Goal: Communication & Community: Answer question/provide support

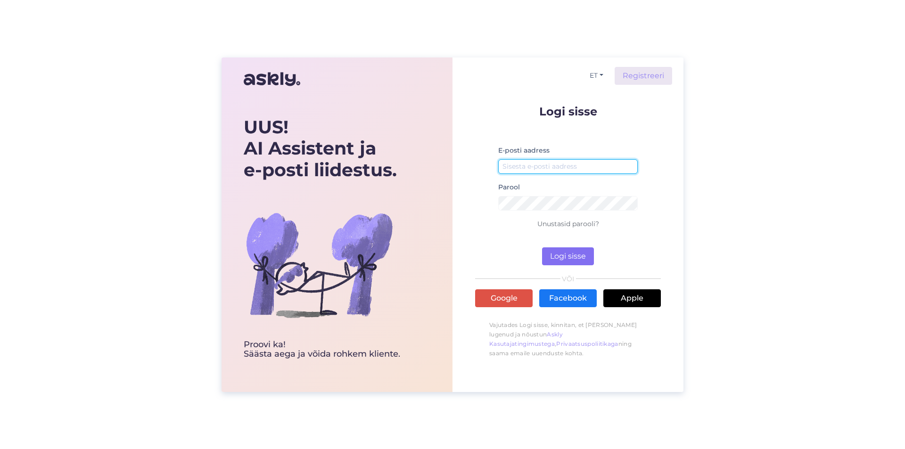
type input "[EMAIL_ADDRESS][DOMAIN_NAME]"
click at [579, 255] on button "Logi sisse" at bounding box center [568, 257] width 52 height 18
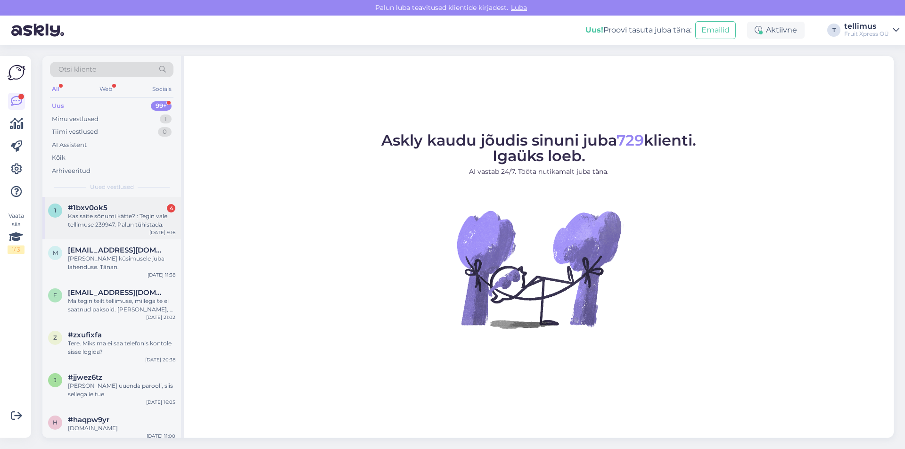
click at [103, 215] on div "Kas saite sõnumi kätte? : Tegin vale tellimuse 239947. Palun tühistada." at bounding box center [121, 220] width 107 height 17
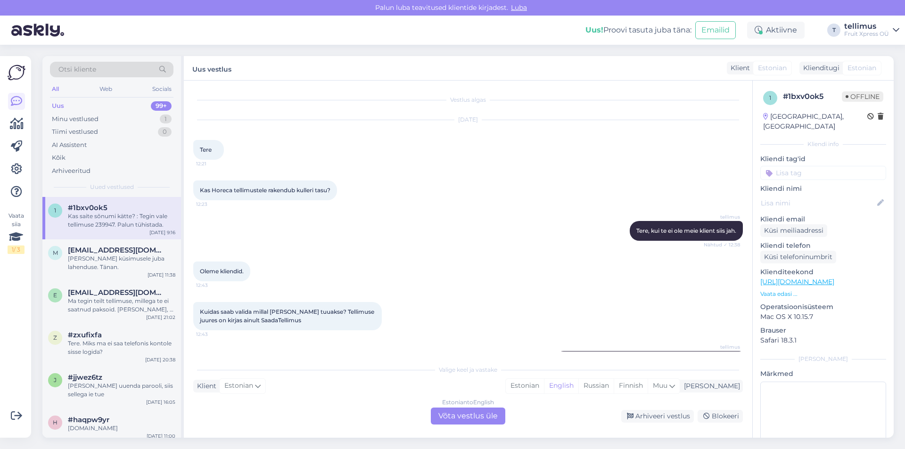
scroll to position [448, 0]
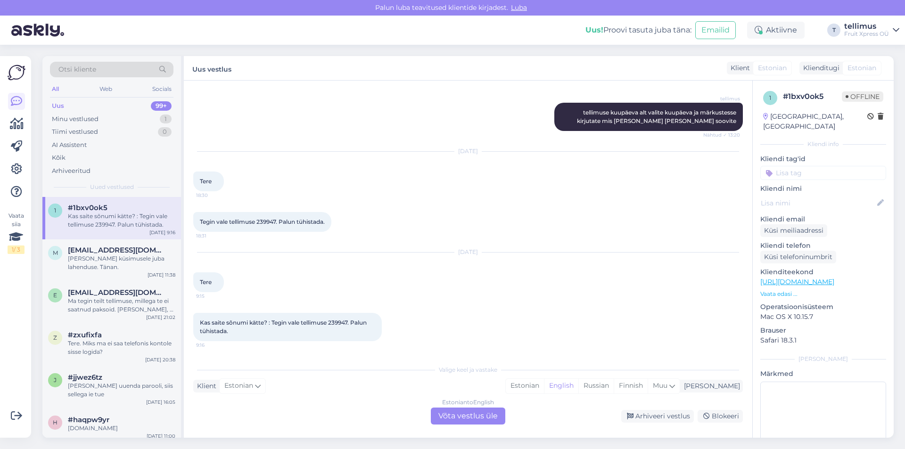
click at [474, 420] on div "Estonian to English Võta vestlus üle" at bounding box center [468, 416] width 74 height 17
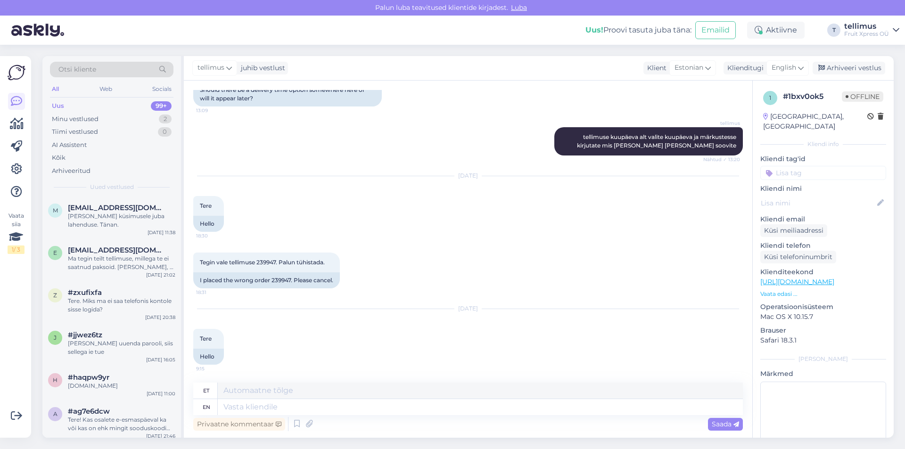
scroll to position [595, 0]
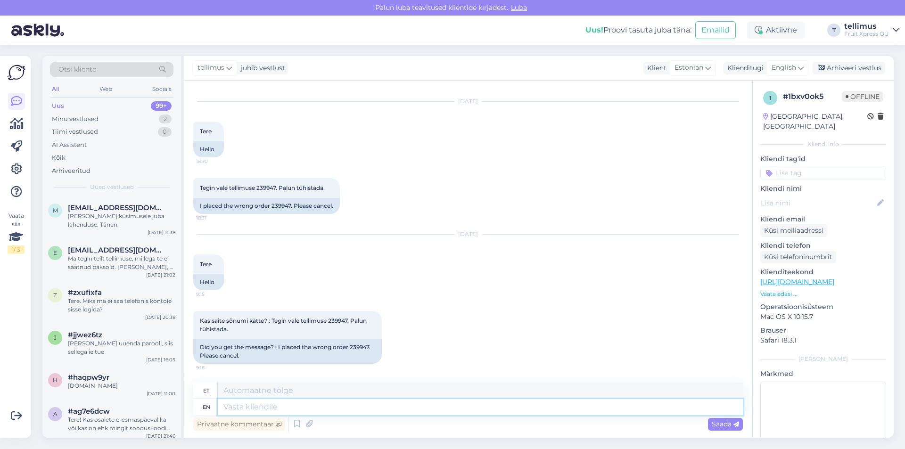
click at [303, 401] on textarea at bounding box center [480, 407] width 525 height 16
type textarea "Tere!"
type textarea "Tere! Kahjuks ei"
type textarea "Tere! Kahjuks"
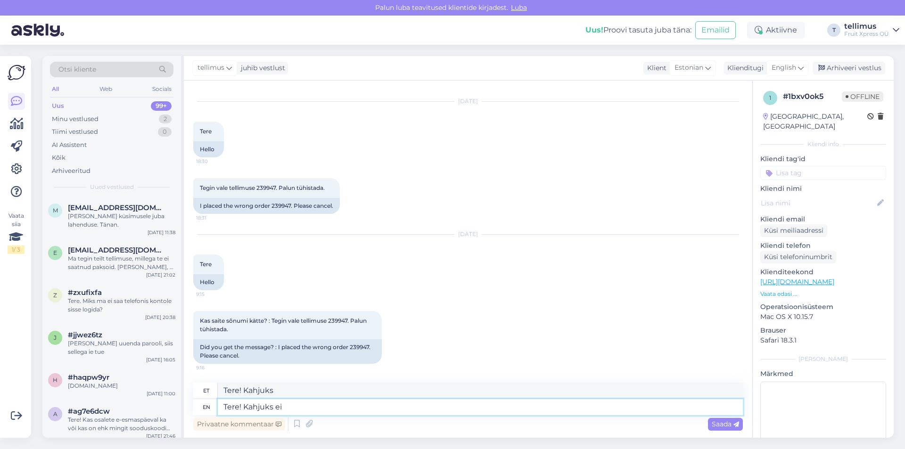
type textarea "Tere! Kahjuks ei t"
type textarea "Tere! Kahjuks ei"
type textarea "Tere! Kahjuks ei tulnud"
type textarea "Tere! Kahjuks ei tulnud Teie e"
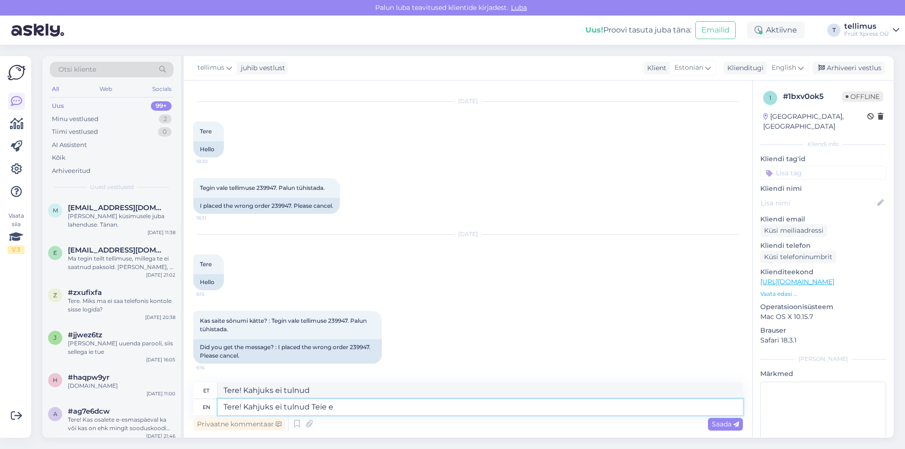
type textarea "Tere! Kahjuks ei tulnud Teie"
type textarea "Tere! Kahjuks ei tulnud [PERSON_NAME] eilne s"
type textarea "Tere! Kahjuks [PERSON_NAME] tulnud eilne"
type textarea "Tere! Kahjuks ei tulnud [PERSON_NAME] eilne sõnume me"
type textarea "Tere! Kahjuks ei tulnud [PERSON_NAME] eilne sõnume"
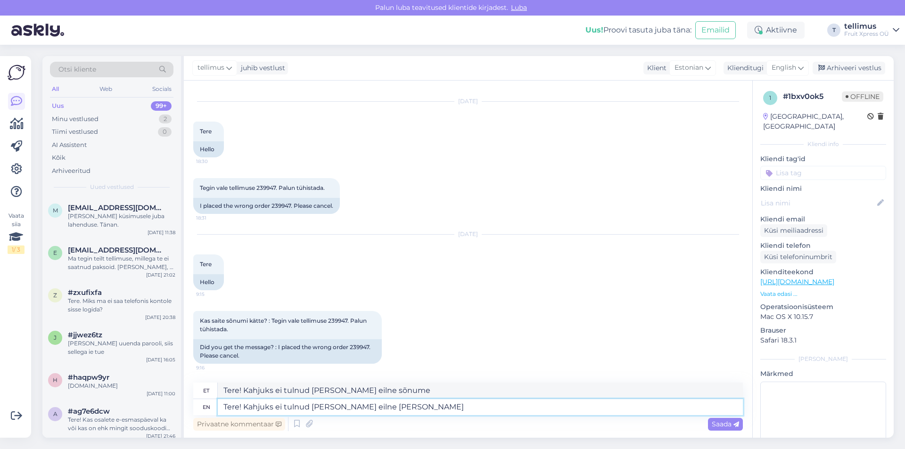
type textarea "Tere! Kahjuks ei tulnud [PERSON_NAME] eilne [PERSON_NAME] l"
type textarea "Tere! Kindlasti ei tulnud [PERSON_NAME] [PERSON_NAME]"
type textarea "Tere! Kahjuks ei tulnud [PERSON_NAME] eilne [PERSON_NAME] läbi"
type textarea "Tere! Kindlasti ei tulnud [PERSON_NAME] [PERSON_NAME] läbi"
type textarea "Tere! Kahjuks ei tulnud [PERSON_NAME] eilne [PERSON_NAME] läbi ning t"
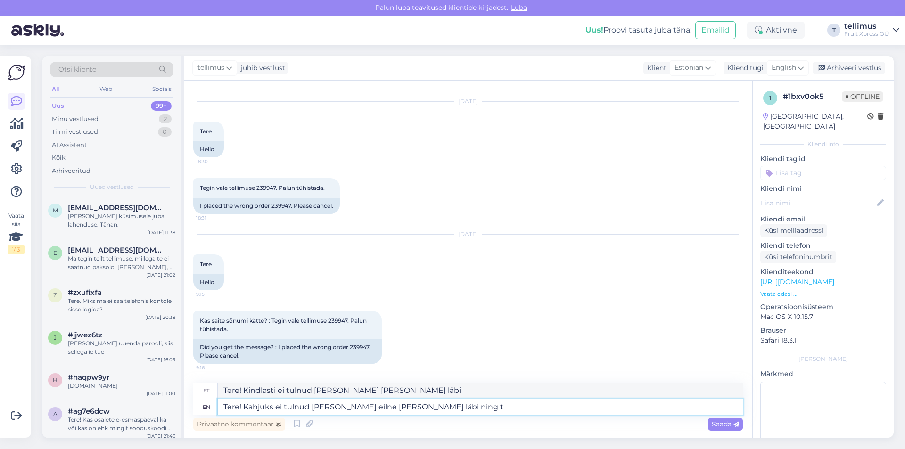
type textarea "Tere! Kindlasti ei tulnud [PERSON_NAME] [PERSON_NAME] läbi ning"
type textarea "Tere! Kahjuks ei tulnud [PERSON_NAME] eilne [PERSON_NAME] läbi ning tellimys"
type textarea "Tere! Kindlasti ei tulnud [PERSON_NAME] [PERSON_NAME] läbi ning tellimys"
type textarea "Tere! Kahjuks ei tulnud [PERSON_NAME] eilne [PERSON_NAME] läbi ning tellimus sa"
type textarea "Tere! Kindlasti ei tulnud [PERSON_NAME] eilne [PERSON_NAME] läbi ning tellimus"
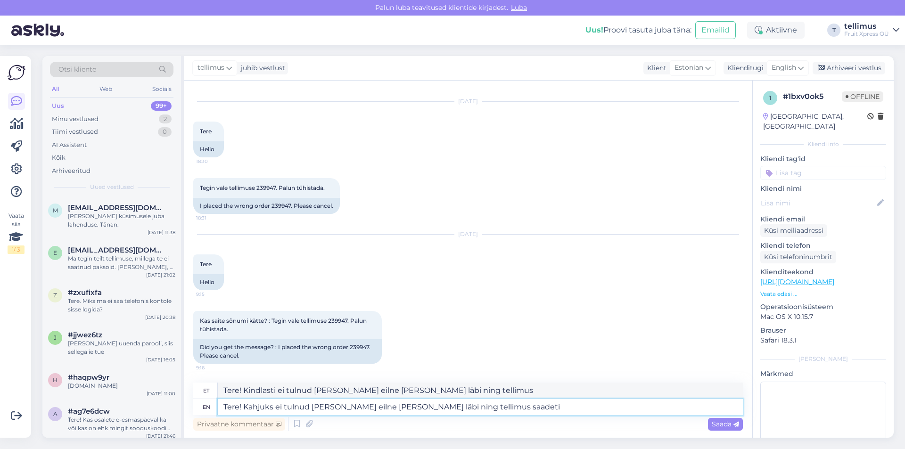
type textarea "Tere! Kahjuks ei tulnud [PERSON_NAME] eilne [PERSON_NAME] läbi ning tellimus sa…"
type textarea "Tere! Kindlasti ei tulnud [PERSON_NAME] eilne [PERSON_NAME] läbi ning saadeti"
type textarea "Tere! Kahjuks ei tulnud [PERSON_NAME] eilne [PERSON_NAME] läbi ning tellimus sa…"
type textarea "Tere! kindlasti ei tulnud [PERSON_NAME] eilne [PERSON_NAME] läbi ning saadeti v…"
type textarea "Tere! Kahjuks ei tulnud [PERSON_NAME] eilne [PERSON_NAME] läbi ning tellimus sa…"
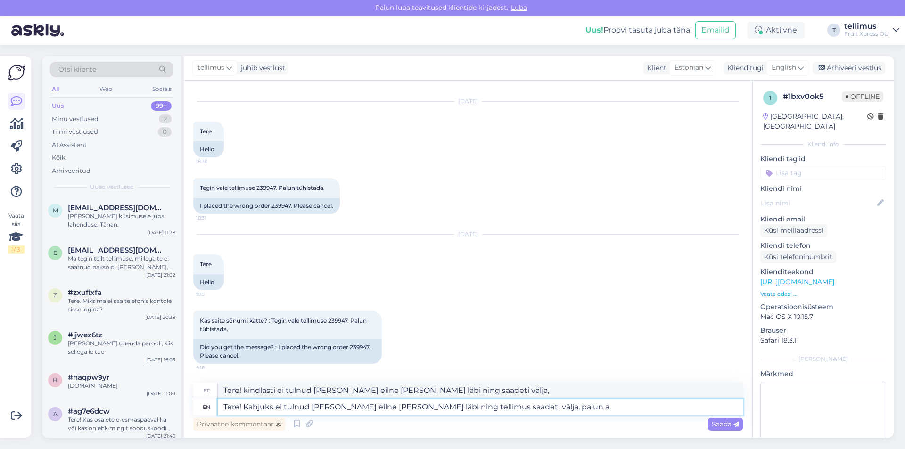
type textarea "Tere! Kindlasti ei tulnud [PERSON_NAME] eilne [PERSON_NAME] läbi ning saadeti v…"
type textarea "Tere! Kahjuks ei tulnud [PERSON_NAME] eilne [PERSON_NAME] läbi ning tellimus sa…"
type textarea "Tere! Kindlasti ei tulnud [PERSON_NAME] eilne [PERSON_NAME] läbi ning saadeti v…"
type textarea "Tere! Kahjuks ei tulnud [PERSON_NAME] eilne [PERSON_NAME] läbi ning tellimus sa…"
type textarea "Tere! Kindlasti ei tulnud [PERSON_NAME] eilne [PERSON_NAME] läbi ning saadeti v…"
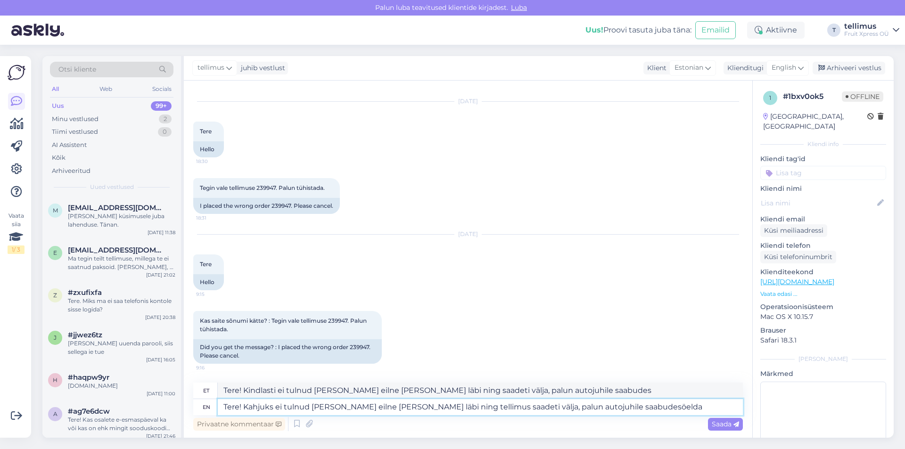
type textarea "Tere! Kahjuks ei tulnud [PERSON_NAME] eilne [PERSON_NAME] läbi ning tellimus sa…"
type textarea "Tere! kindlasti ei tulnud [PERSON_NAME] eilne [PERSON_NAME] läbi ning saadeti v…"
type textarea "Tere! Kahjuks ei tulnud [PERSON_NAME] eilne [PERSON_NAME] läbi ning tellimus sa…"
type textarea "Tere! Kindlasti ei tulnud [PERSON_NAME] eilne [PERSON_NAME] läbi ning saadeti v…"
type textarea "Tere! Kahjuks ei tulnud [PERSON_NAME] eilne [PERSON_NAME] läbi ning tellimus sa…"
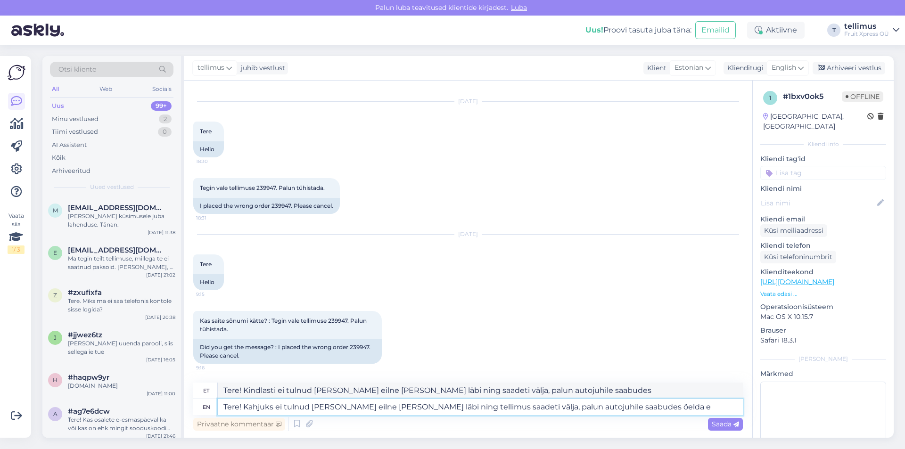
type textarea "Tere! Kindlasti ei tulnud [PERSON_NAME] eilne [PERSON_NAME] läbi ning saadeti v…"
type textarea "Tere! Kahjuks ei tulnud [PERSON_NAME] eilne [PERSON_NAME] läbi ning tellimus sa…"
type textarea "Tere! kindlasti ei tulnud [PERSON_NAME] eilne [PERSON_NAME] läbi ning saadeti v…"
type textarea "Tere! Kahjuks ei tulnud [PERSON_NAME] eilne [PERSON_NAME] läbi ning tellimus sa…"
type textarea "Tere! kindlasti ei tulnud [PERSON_NAME] eilne [PERSON_NAME] läbi ning saadeti v…"
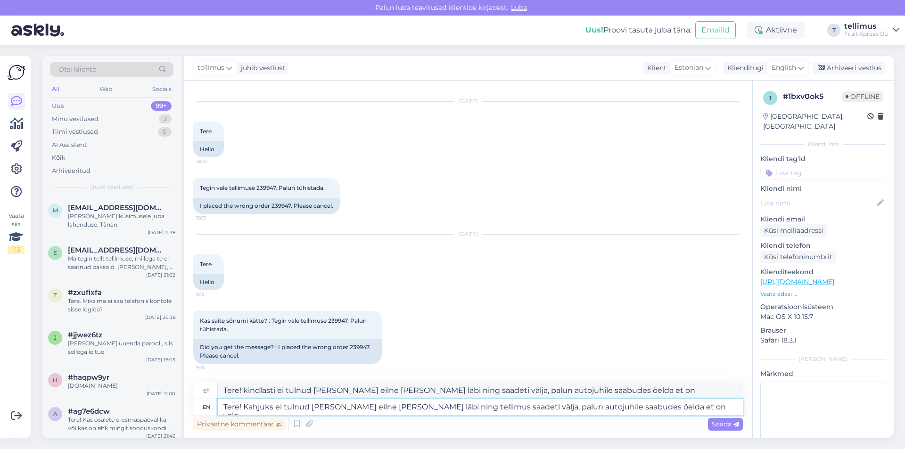
type textarea "Tere! Kahjuks ei tulnud [PERSON_NAME] eilne [PERSON_NAME] läbi ning tellimus sa…"
type textarea "Tere! Kahjuks ei tulnud [PERSON_NAME] eilne [PERSON_NAME] läbi ning saadeti väl…"
type textarea "Tere! Kahjuks ei tulnud [PERSON_NAME] eilne [PERSON_NAME] läbi ning tellimus sa…"
type textarea "Tere! Kindlasti ei tulnud [PERSON_NAME] eilne [PERSON_NAME] läbi ning saadeti v…"
type textarea "Tere! Kahjuks ei tulnud [PERSON_NAME] eilne [PERSON_NAME] läbi ning tellimus sa…"
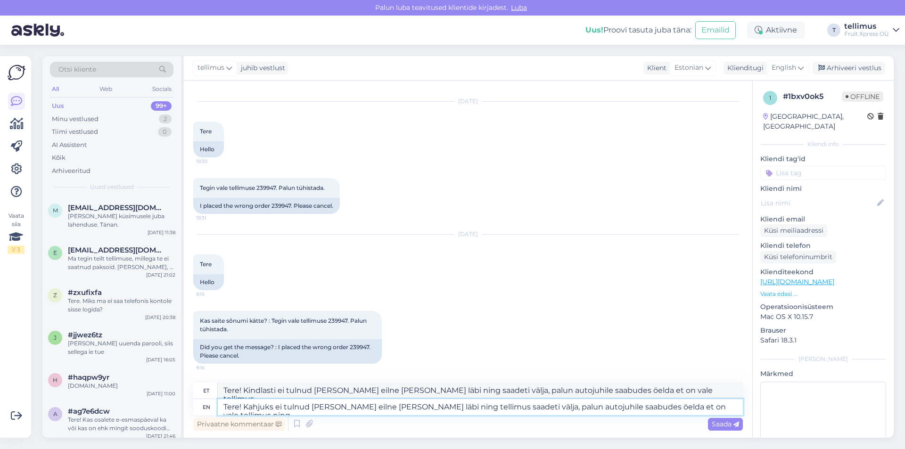
type textarea "Tere! Kindlasti ei tulnud [PERSON_NAME] eilne [PERSON_NAME] läbi ning saadeti v…"
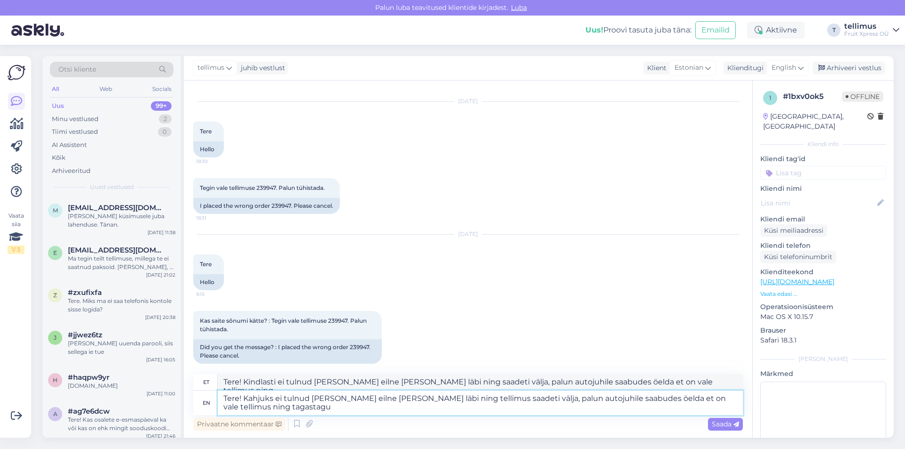
type textarea "Tere! Kahjuks ei tulnud [PERSON_NAME] eilne [PERSON_NAME] läbi ning tellimus sa…"
type textarea "Tere! Kindlasti ei tulnud [PERSON_NAME] eilne [PERSON_NAME] läbi ning saadeti v…"
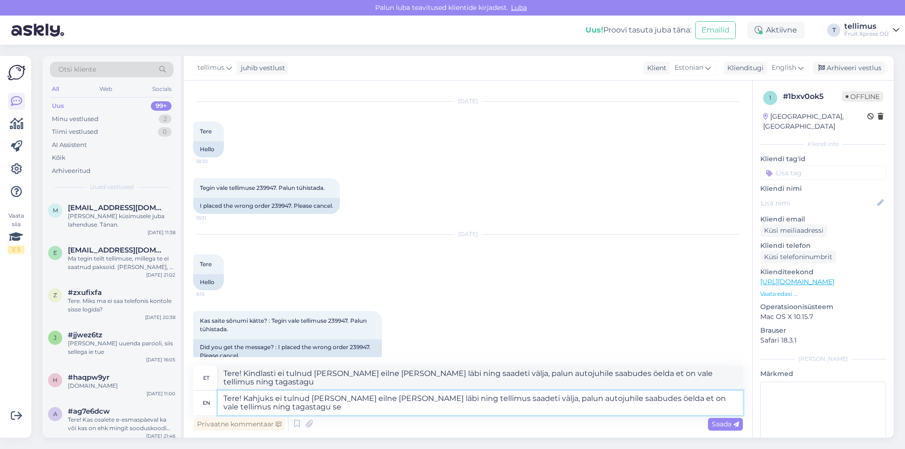
type textarea "Tere! Kahjuks ei tulnud [PERSON_NAME] eilne [PERSON_NAME] läbi ning tellimus sa…"
type textarea "Tere! Kindlasti ei tulnud [PERSON_NAME] eilne [PERSON_NAME] läbi ning tellimust…"
type textarea "Tere! Kahjuks ei tulnud [PERSON_NAME] eilne [PERSON_NAME] läbi ning tellimus sa…"
type textarea "Tere! kindlasti ei tulnud [PERSON_NAME] eilne [PERSON_NAME] läbi ning tellimust…"
type textarea "Tere! Kahjuks ei tulnud [PERSON_NAME] eilne [PERSON_NAME] läbi ning tellimus sa…"
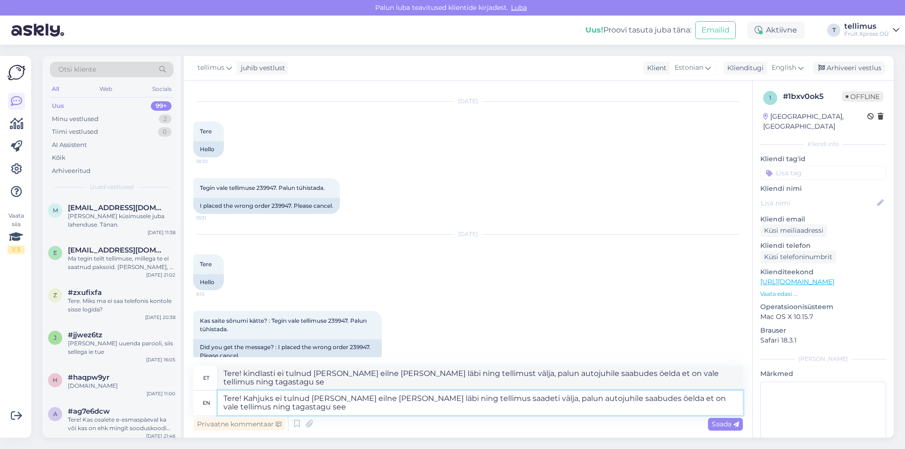
type textarea "Tere! Kindlasti ei tulnud [PERSON_NAME] eilne [PERSON_NAME] läbi ning saadeti v…"
type textarea "Tere! Kahjuks ei tulnud [PERSON_NAME] eilne [PERSON_NAME] läbi ning tellimus sa…"
type textarea "Tere! Kindlasti ei tulnud [PERSON_NAME] eilne [PERSON_NAME] läbi ning saadeti v…"
type textarea "Tere! Kahjuks ei tulnud [PERSON_NAME] eilne [PERSON_NAME] läbi ning tellimus sa…"
type textarea "Tere! Kindlasti ei tulnud [PERSON_NAME] eilne [PERSON_NAME] läbi ning saadeti v…"
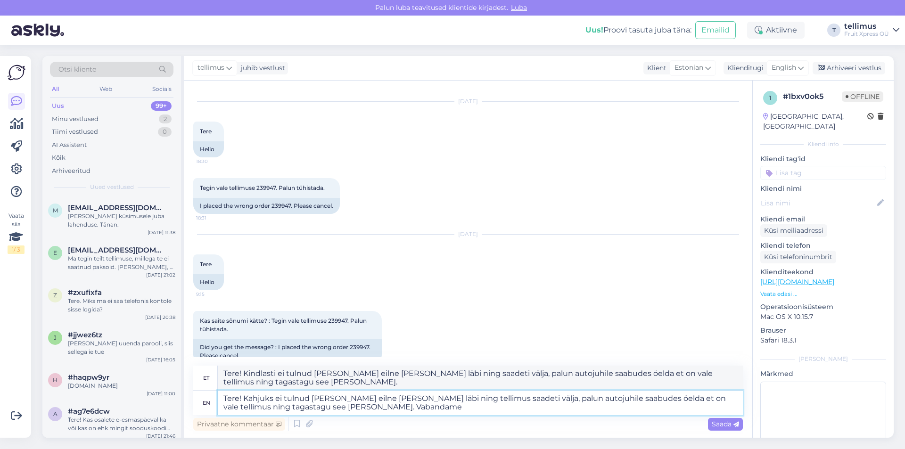
type textarea "Tere! Kahjuks ei tulnud [PERSON_NAME] eilne [PERSON_NAME] läbi ning tellimus sa…"
type textarea "Tere! Kindlasti ei tulnud [PERSON_NAME] eilne [PERSON_NAME] läbi ning saadeti v…"
type textarea "Tere! Kahjuks ei tulnud [PERSON_NAME] eilne [PERSON_NAME] läbi ning tellimus sa…"
click at [717, 426] on span "Saada" at bounding box center [725, 424] width 27 height 8
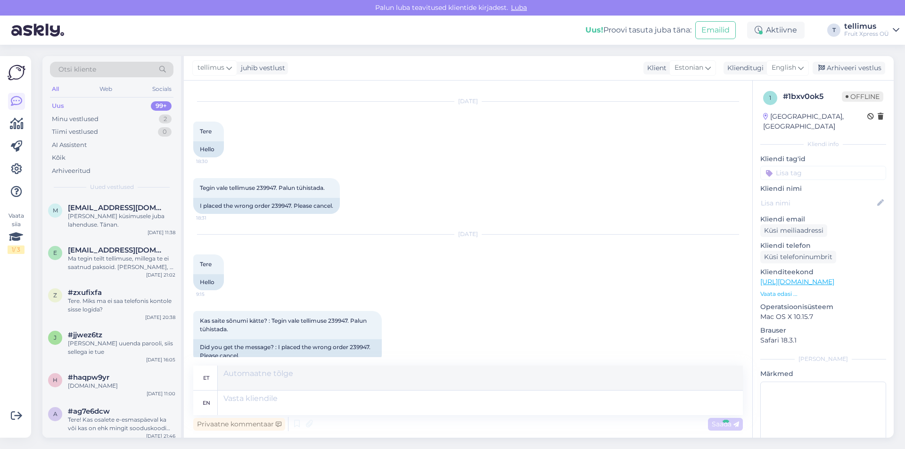
scroll to position [686, 0]
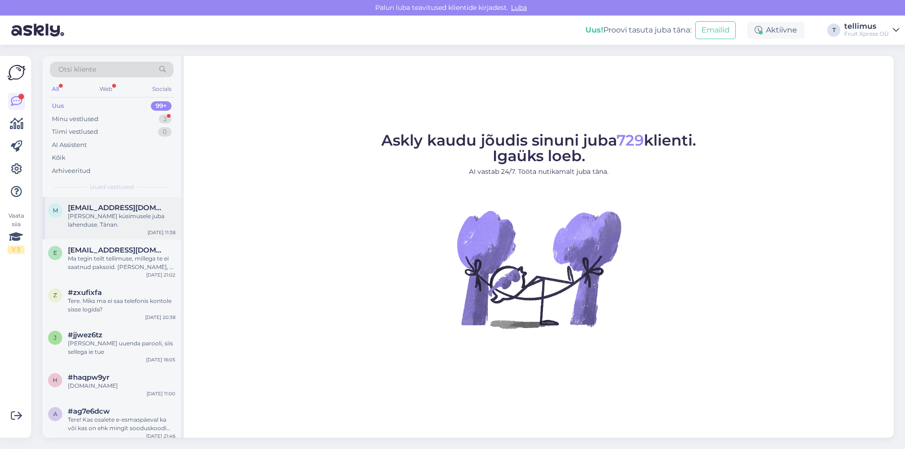
click at [91, 201] on div "m marju.piirsalu@tallinnlv.ee Sain oma küsimusele juba lahenduse. Tänan. Sep 19…" at bounding box center [111, 218] width 139 height 42
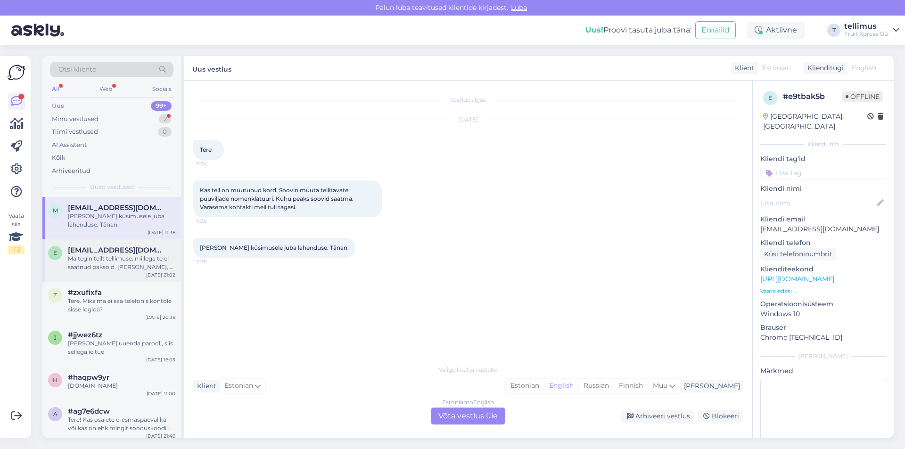
click at [127, 266] on div "Ma tegin teilt tellimuse, millega te ei saatnud paksoid. [PERSON_NAME], et te k…" at bounding box center [121, 263] width 107 height 17
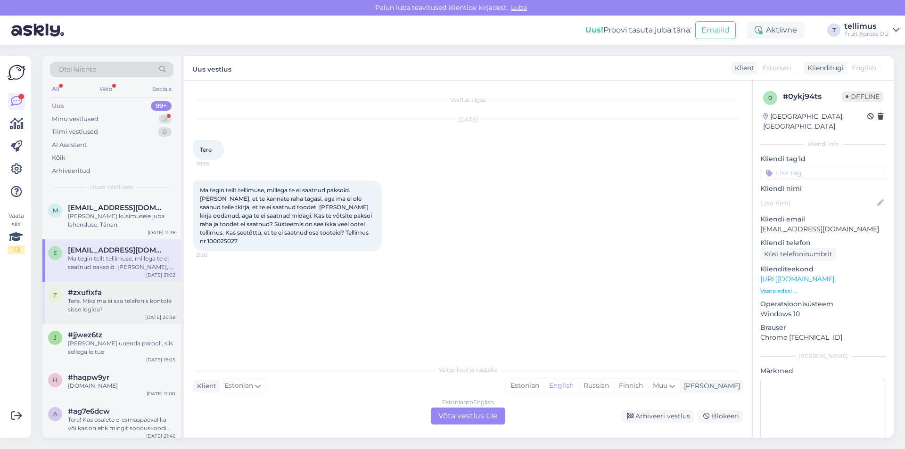
click at [90, 322] on div "z #zxufixfa Tere. Miks ma ei saa telefonis kontole sisse logida? Sep 14 20:38" at bounding box center [111, 303] width 139 height 42
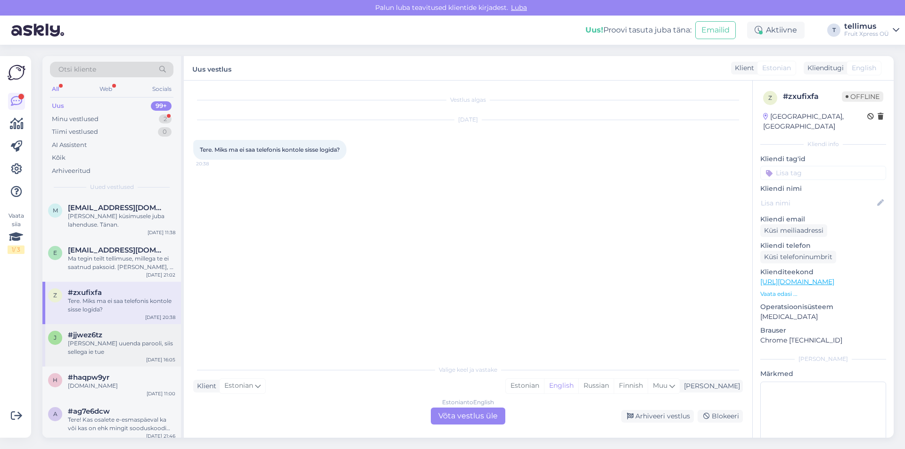
click at [110, 344] on div "[PERSON_NAME] uuenda parooli, siis sellega ie tue" at bounding box center [121, 347] width 107 height 17
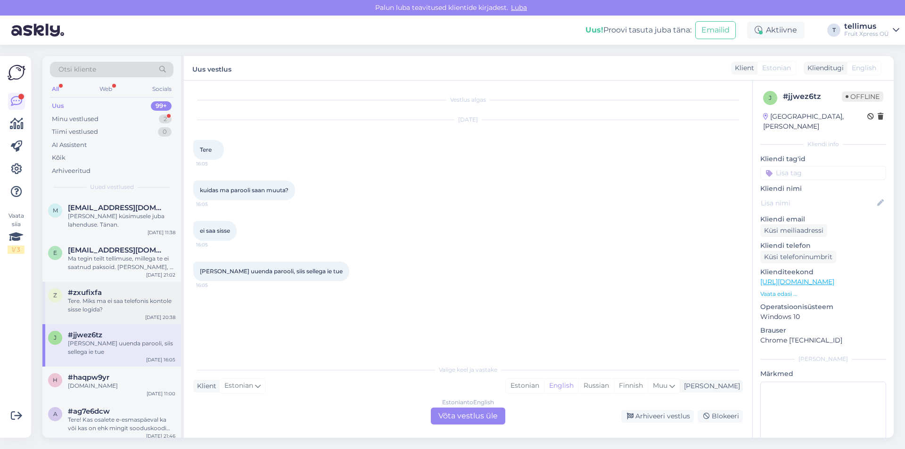
scroll to position [94, 0]
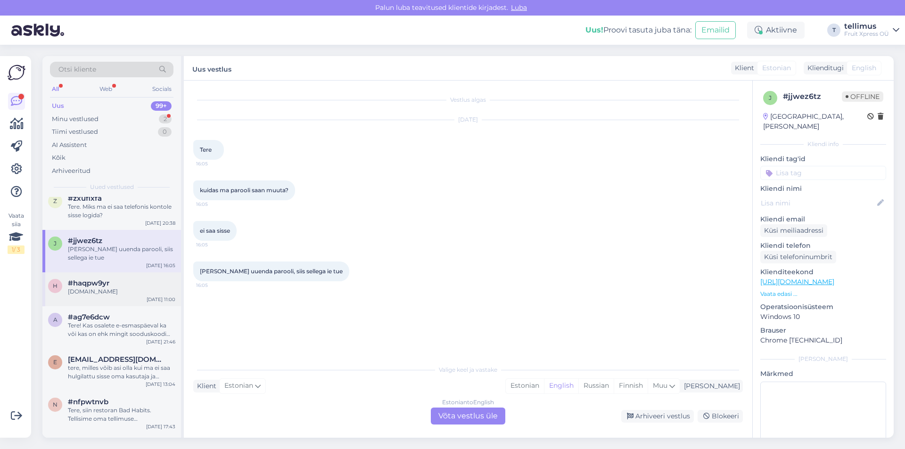
click at [109, 294] on div "[DOMAIN_NAME]" at bounding box center [121, 292] width 107 height 8
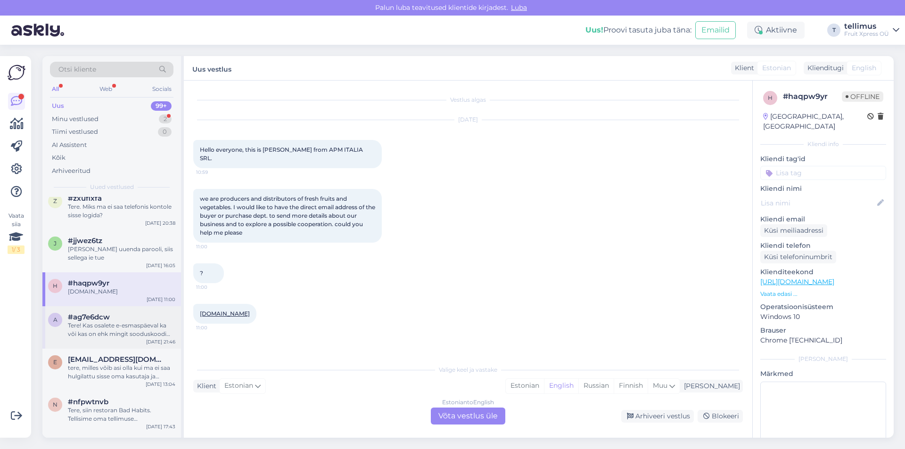
click at [106, 314] on span "#ag7e6dcw" at bounding box center [89, 317] width 42 height 8
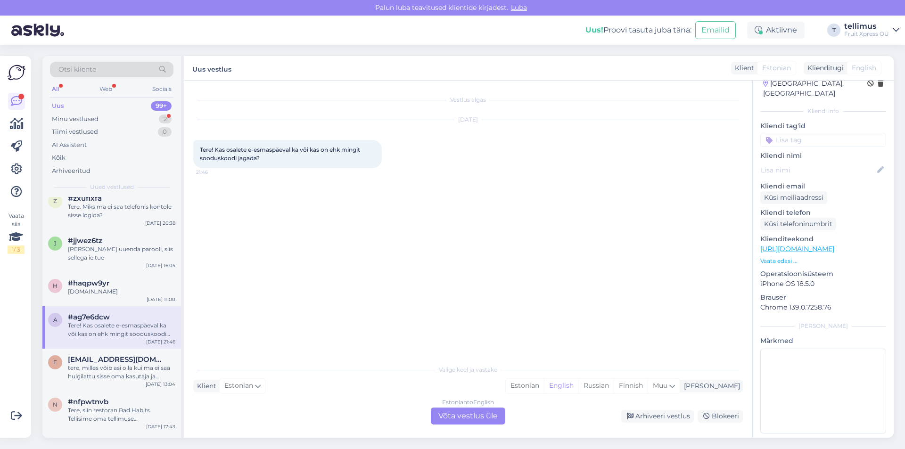
scroll to position [0, 0]
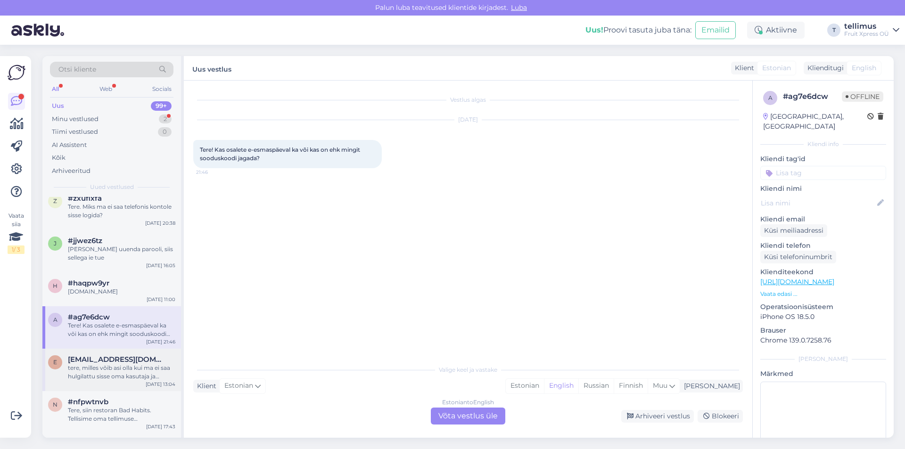
click at [145, 366] on div "tere, milles võib asi olla kui ma ei saa hulgilattu sisse oma kasutaja ja paroo…" at bounding box center [121, 372] width 107 height 17
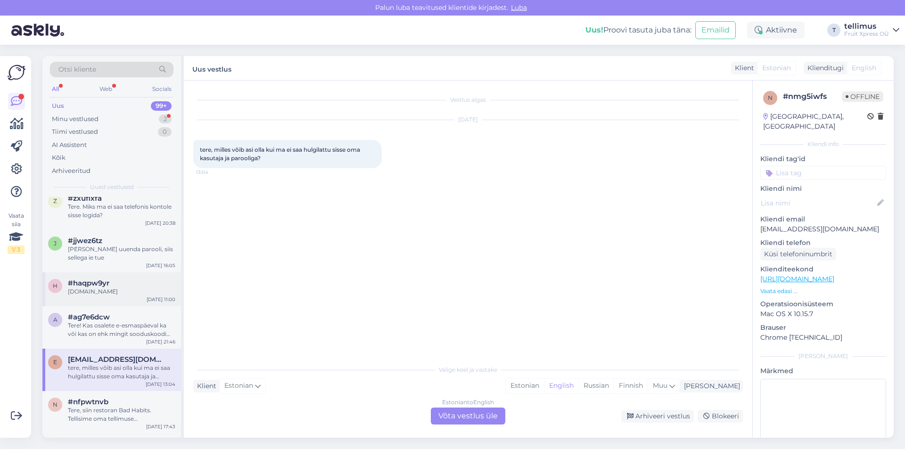
scroll to position [236, 0]
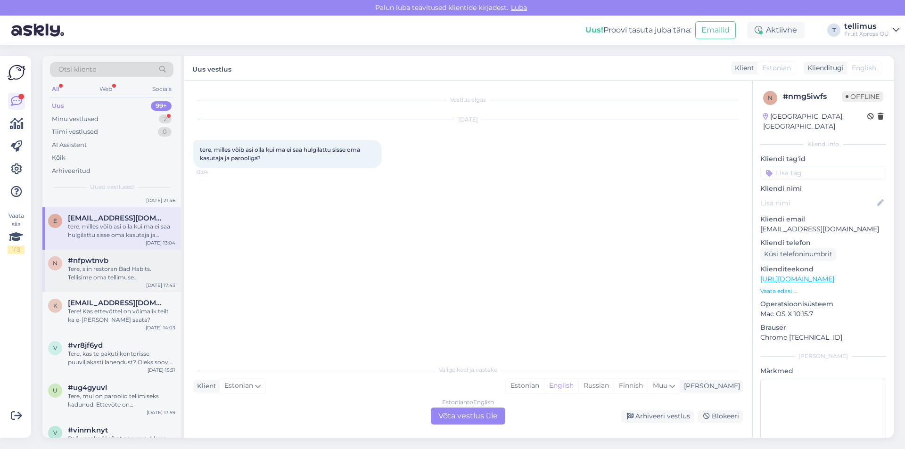
click at [131, 277] on div "Tere, siin restoran Bad Habits. Tellisime oma tellimuse [PERSON_NAME] 10-ks. [P…" at bounding box center [121, 273] width 107 height 17
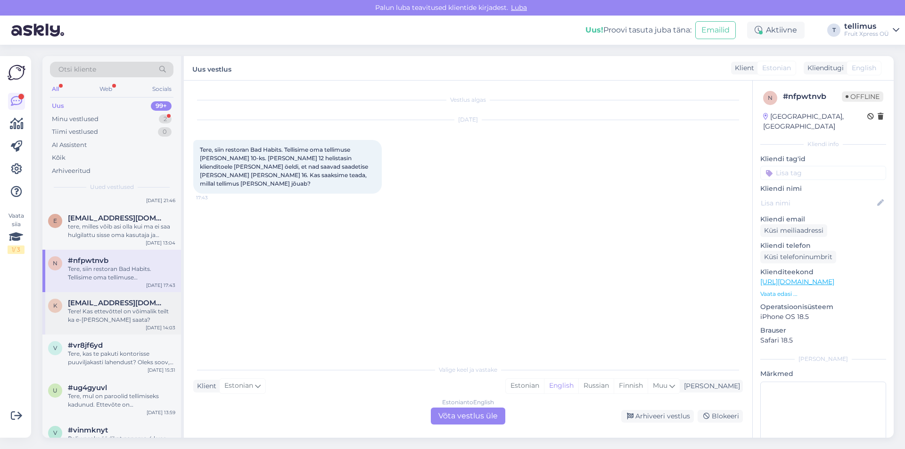
click at [137, 311] on div "Tere! Kas ettevõttel on võimalik teilt ka e-[PERSON_NAME] saata?" at bounding box center [121, 315] width 107 height 17
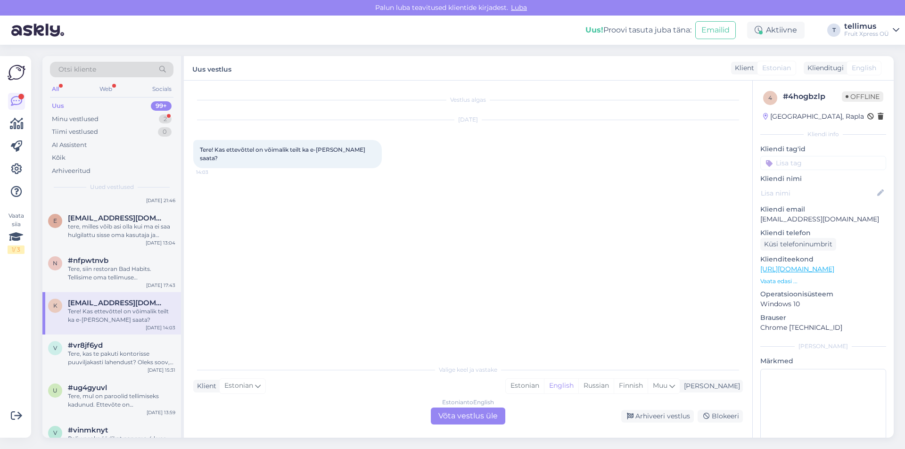
scroll to position [424, 0]
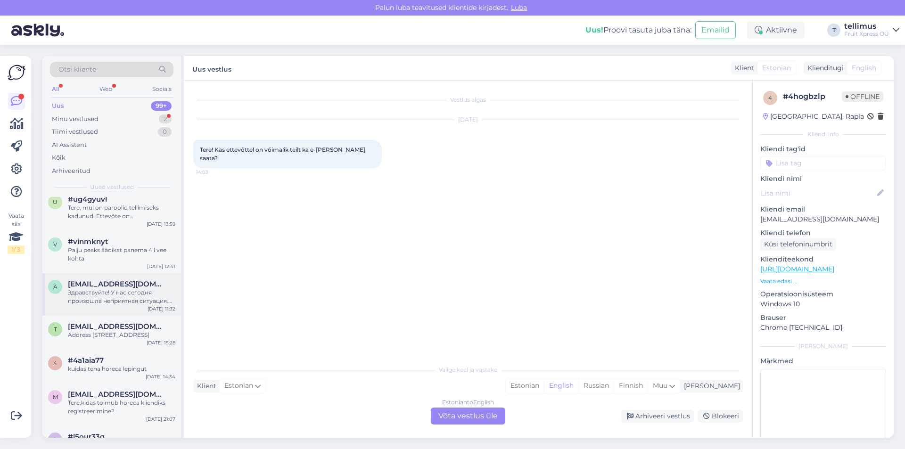
click at [147, 283] on span "[EMAIL_ADDRESS][DOMAIN_NAME]" at bounding box center [117, 284] width 98 height 8
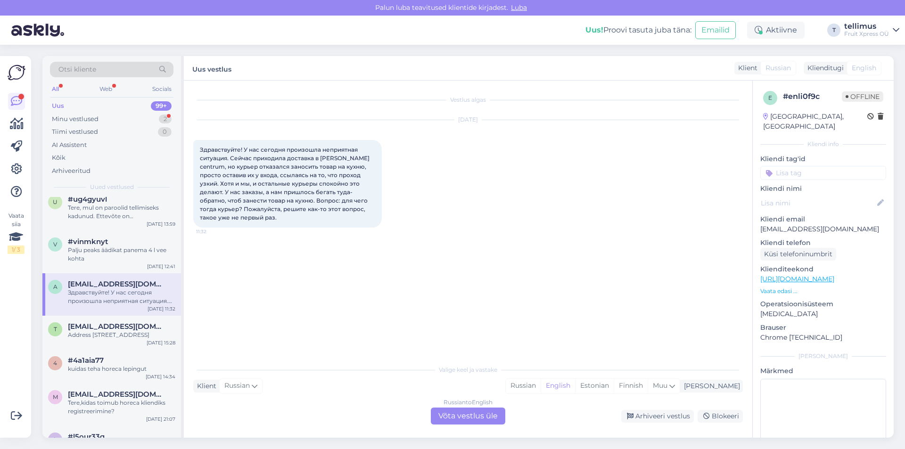
scroll to position [471, 0]
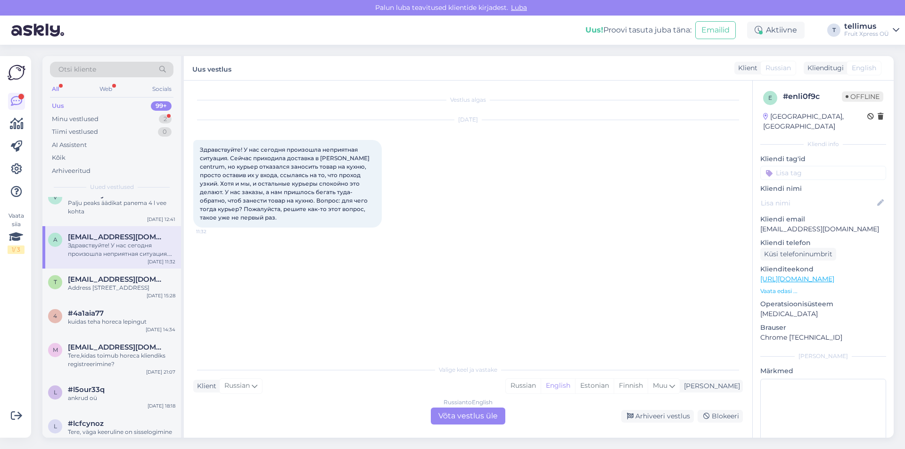
click at [160, 277] on div "[EMAIL_ADDRESS][DOMAIN_NAME]" at bounding box center [121, 279] width 107 height 8
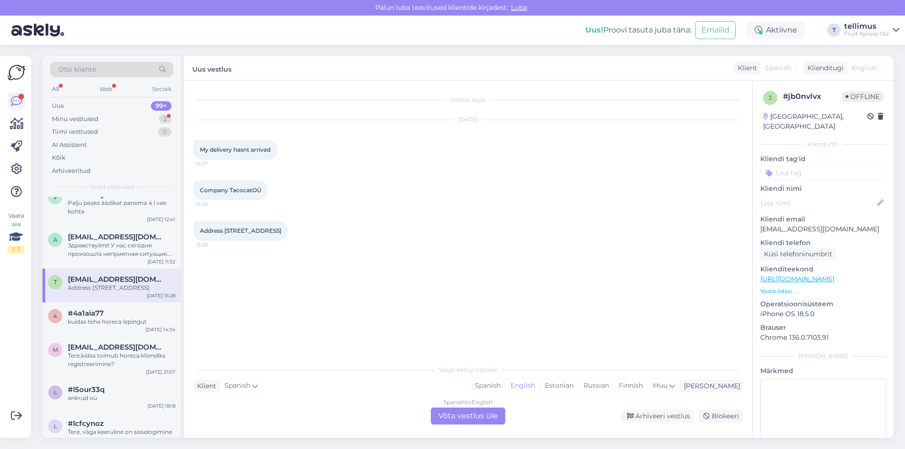
scroll to position [660, 0]
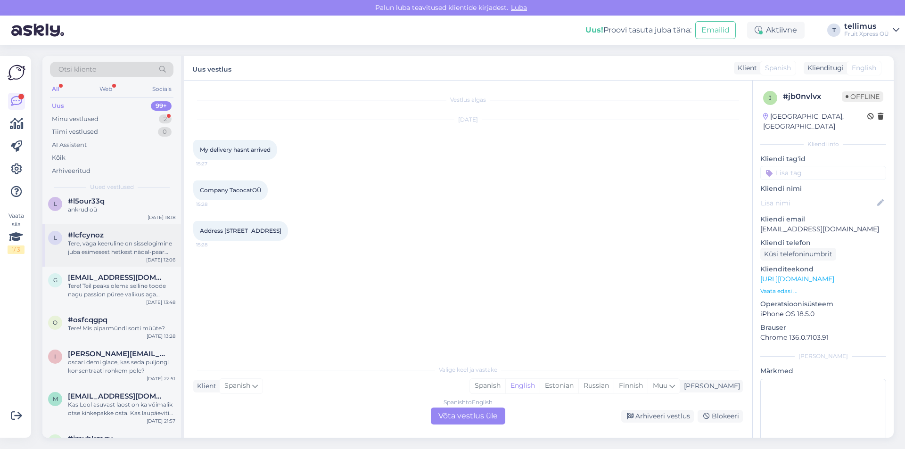
click at [155, 254] on div "Tere, väga keeruline on sisselogimine juba esimesest hetkest nädal-paar tagasi,…" at bounding box center [121, 248] width 107 height 17
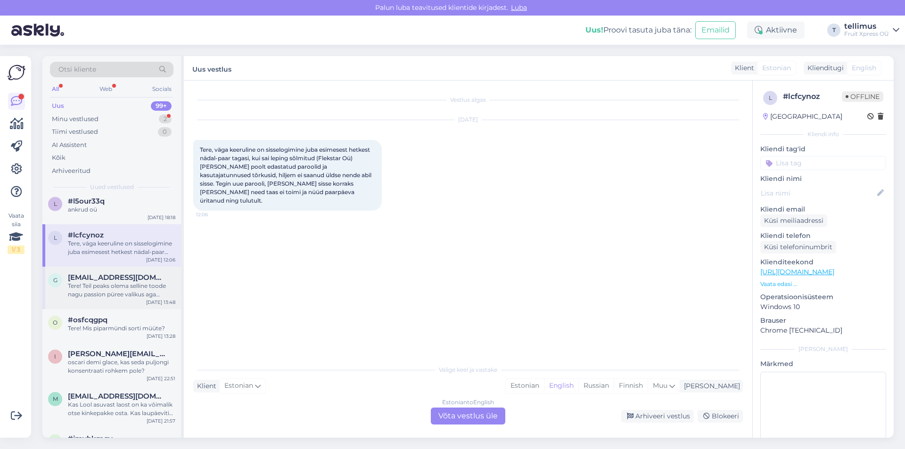
click at [103, 298] on div "Tere! Teil peaks olema selline toode nagu passion püree valikus aga kahjuks ei …" at bounding box center [121, 290] width 107 height 17
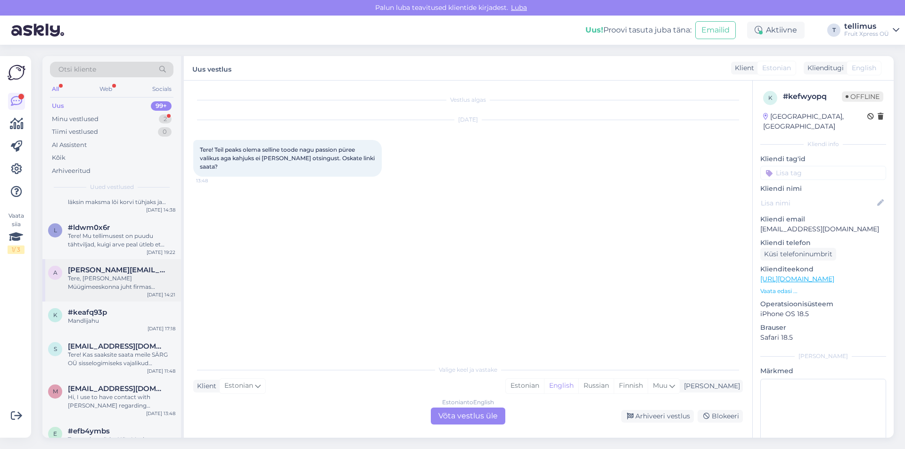
scroll to position [943, 0]
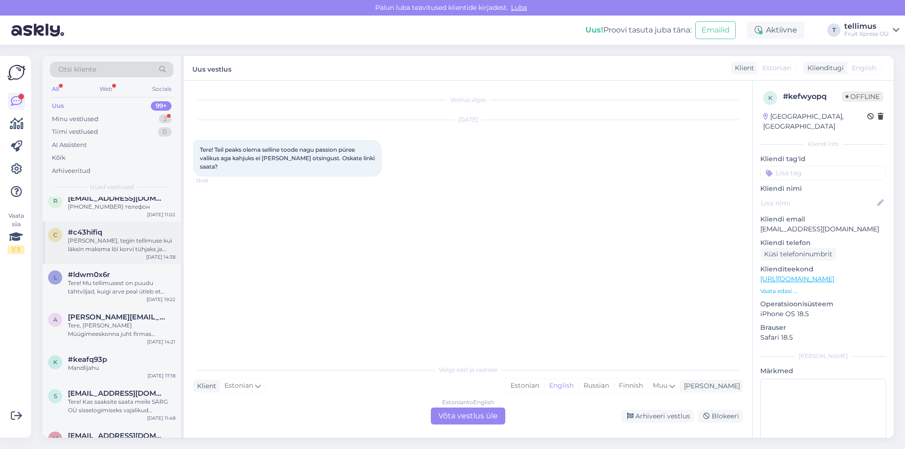
click at [109, 250] on div "[PERSON_NAME], tegin tellimuse kui läksin maksma lõi korvi tühjaks ja ütles et …" at bounding box center [121, 245] width 107 height 17
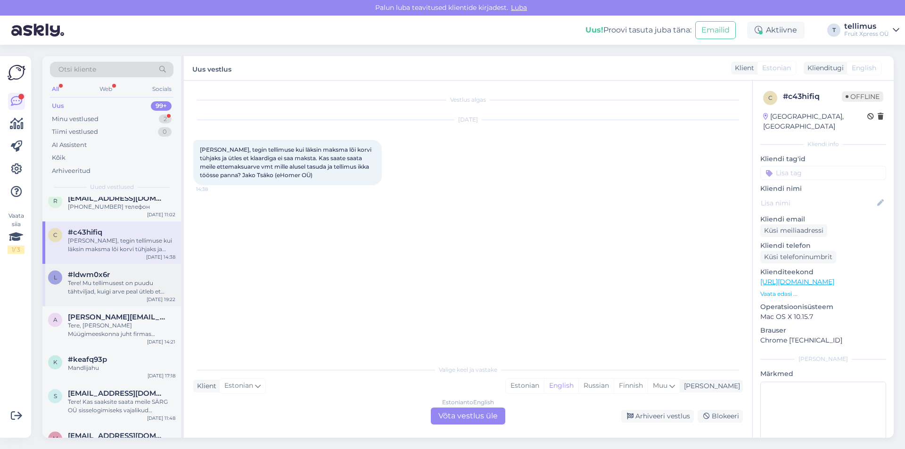
click at [116, 300] on div "l #ldwm0x6r Tere! Mu tellimusest on puudu tähtviljad, kuigi arve peal ütleb et …" at bounding box center [111, 285] width 139 height 42
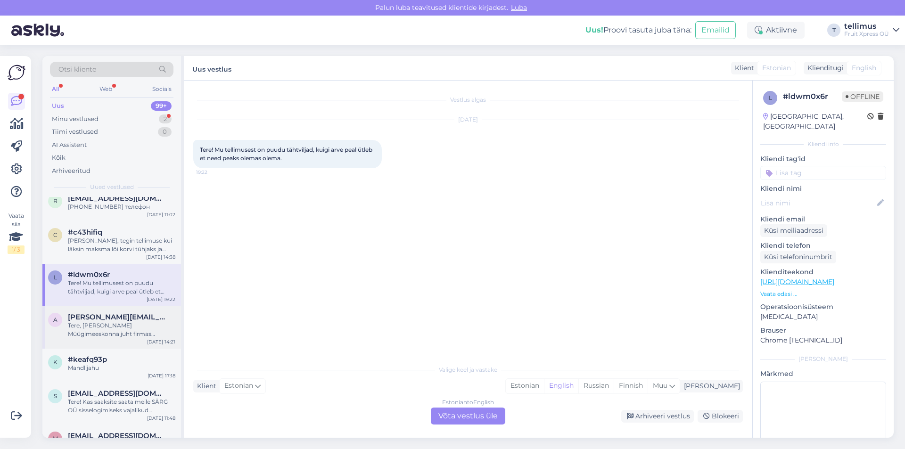
scroll to position [990, 0]
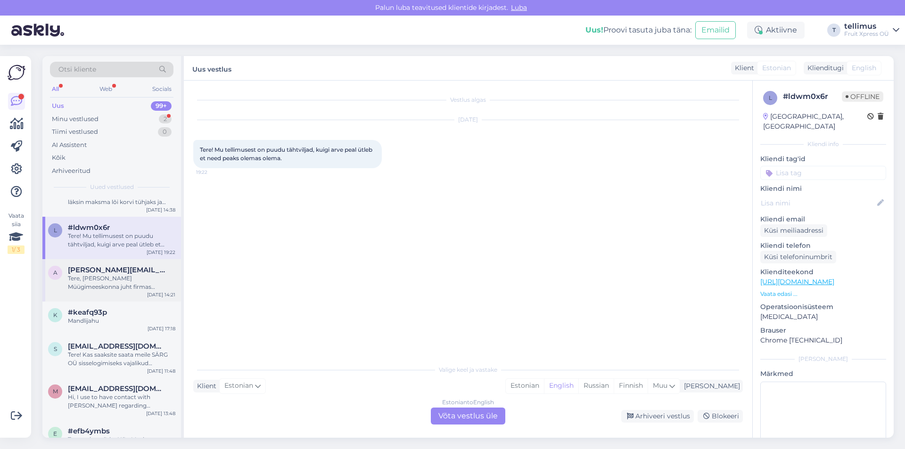
click at [128, 282] on div "Tere, [PERSON_NAME] Müügimeeskonna juht firmas [PERSON_NAME] Eesti OÜ, mis on ü…" at bounding box center [121, 282] width 107 height 17
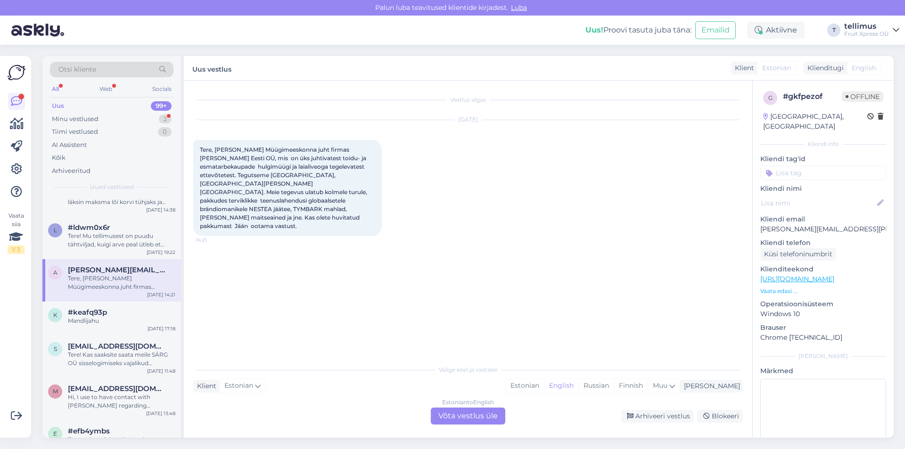
scroll to position [1084, 0]
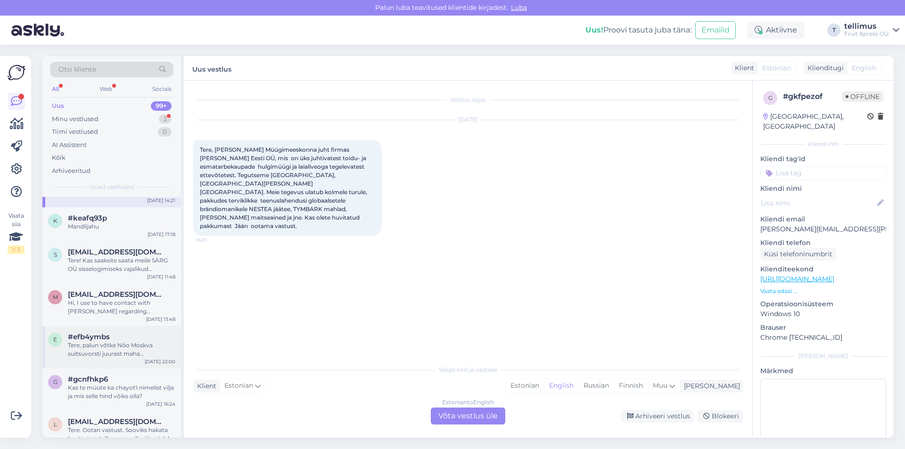
click at [119, 345] on div "Tere, palun võtke Nõo Moskva suitsuvorsti juurest maha Maks&Moorits tootepilt j…" at bounding box center [121, 349] width 107 height 17
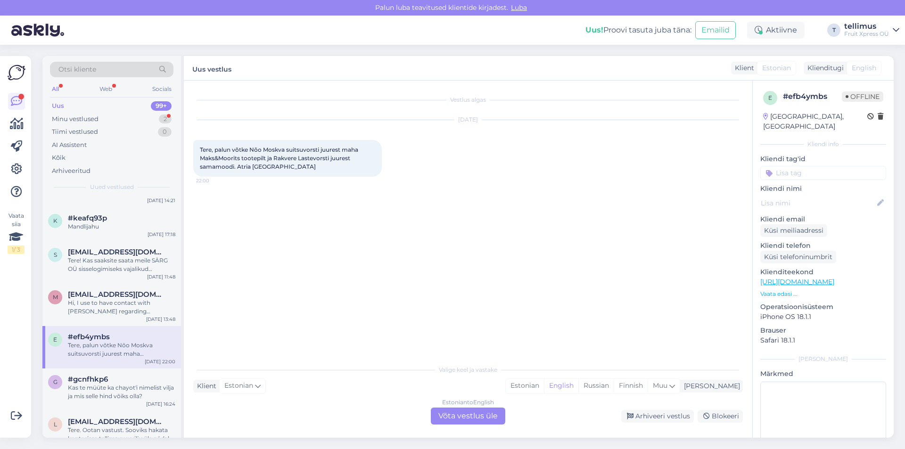
scroll to position [1226, 0]
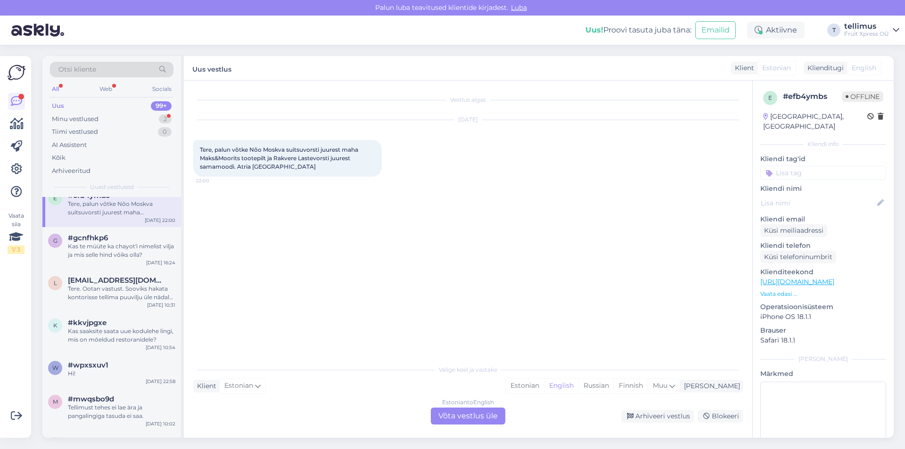
click at [823, 278] on link "https://www.fruitxpress.ee/taissuitsuvorst-moskva-maks-moorits-240-g.html" at bounding box center [797, 282] width 74 height 8
click at [92, 261] on div "g #gcnfhkp6 Kas te müüte ka chayot'i nimelist vilja ja mis selle hind võiks oll…" at bounding box center [111, 248] width 139 height 42
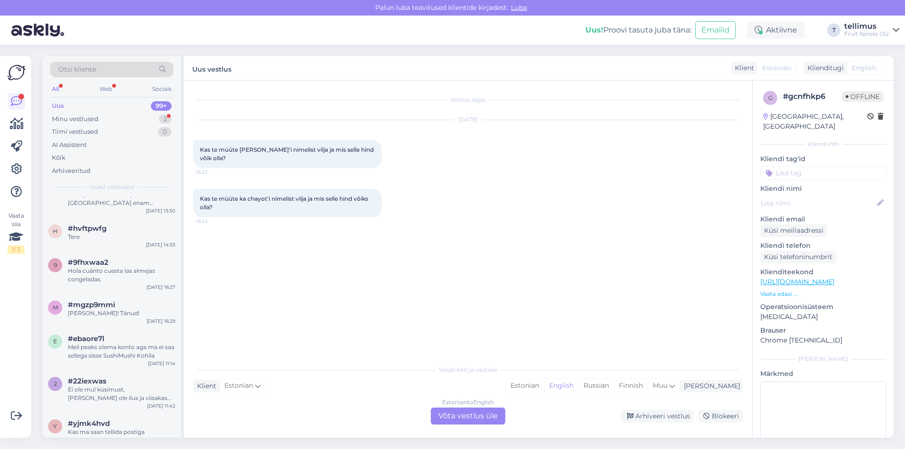
scroll to position [2075, 0]
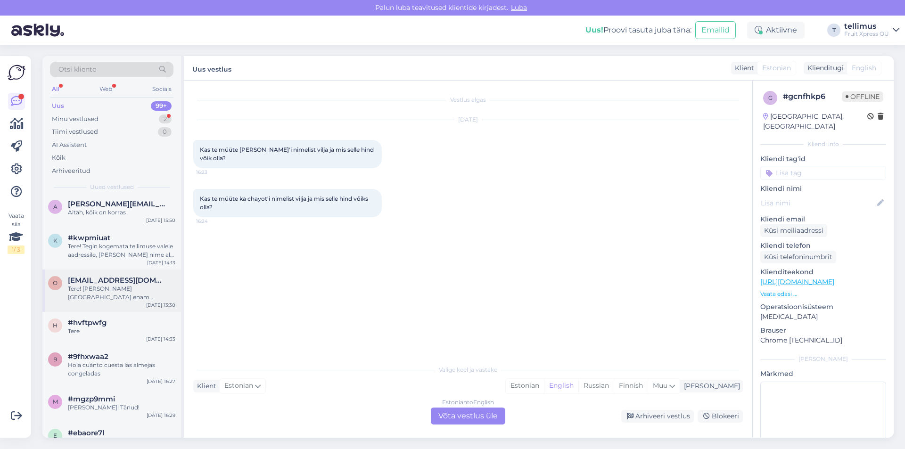
click at [131, 289] on div "o operapizza@kanvera.ee Tere! Kas Tartus enam kohaletoimetamist ei pakuta? Nov …" at bounding box center [111, 291] width 139 height 42
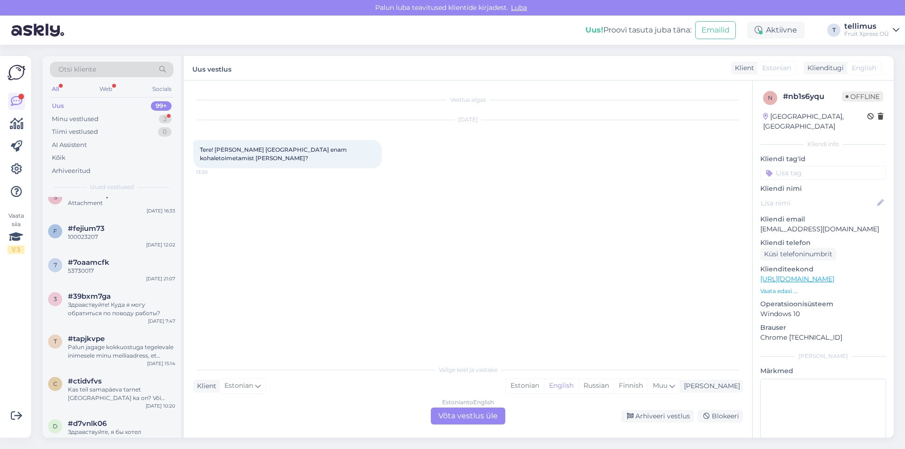
scroll to position [4196, 0]
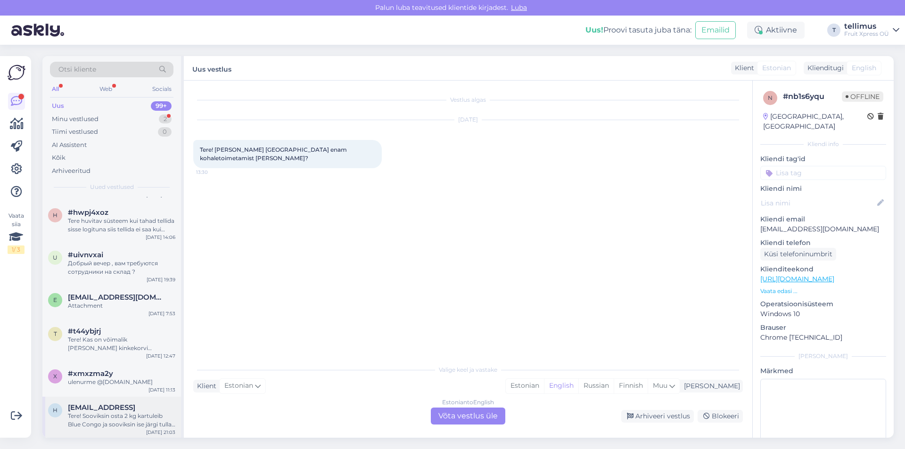
click at [105, 412] on div "Tere! Sooviksin osta 2 kg kartuleib Blue Congo ja sooviksin ise järgi tulla. El…" at bounding box center [121, 420] width 107 height 17
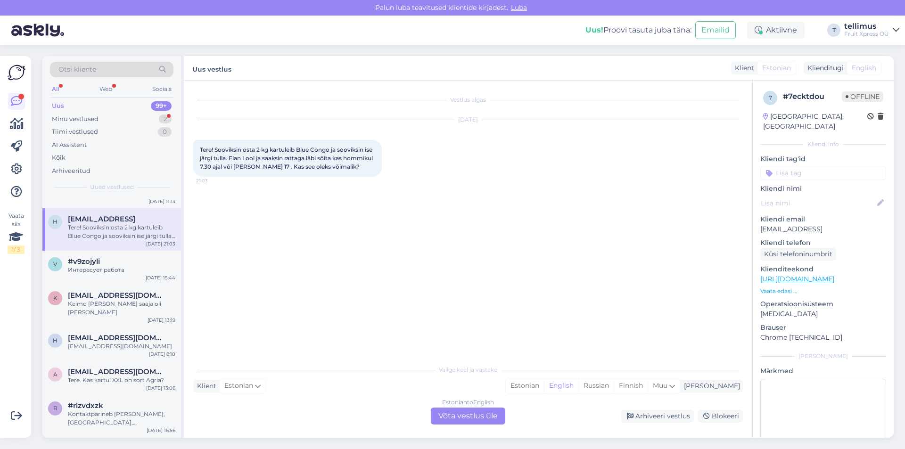
scroll to position [4479, 0]
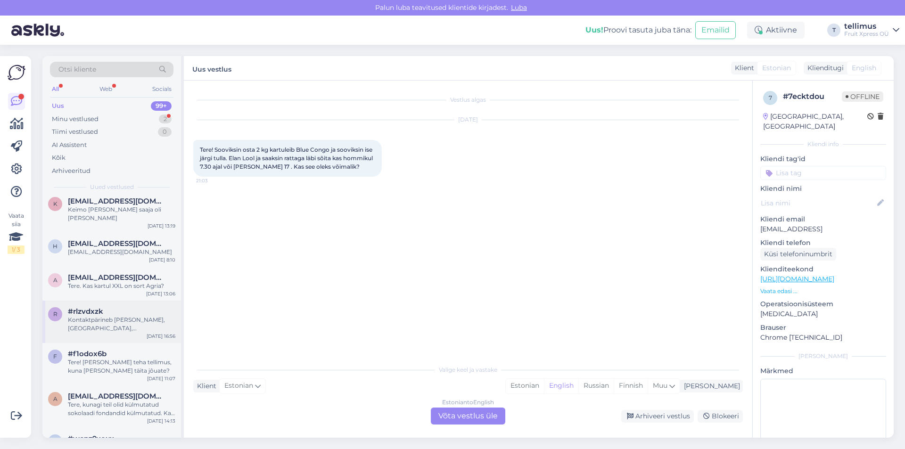
click at [108, 316] on div "Kontaktpärineb Margus Männik, Jälgimäe, Tänavotsa Talu, E-post.margus.mannik@st…" at bounding box center [121, 324] width 107 height 17
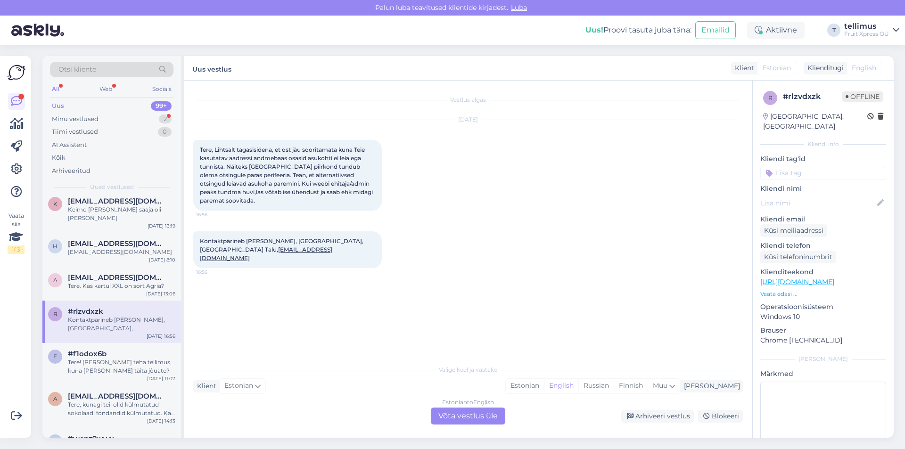
scroll to position [4573, 0]
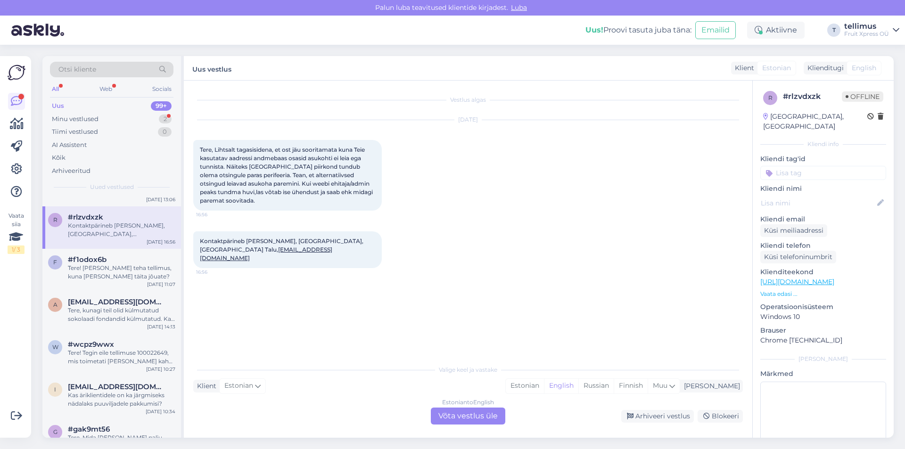
click at [109, 306] on div "Tere, kunagi teil olid külmutatud sokolaadi fondandid külmutatud. Kas nad on al…" at bounding box center [121, 314] width 107 height 17
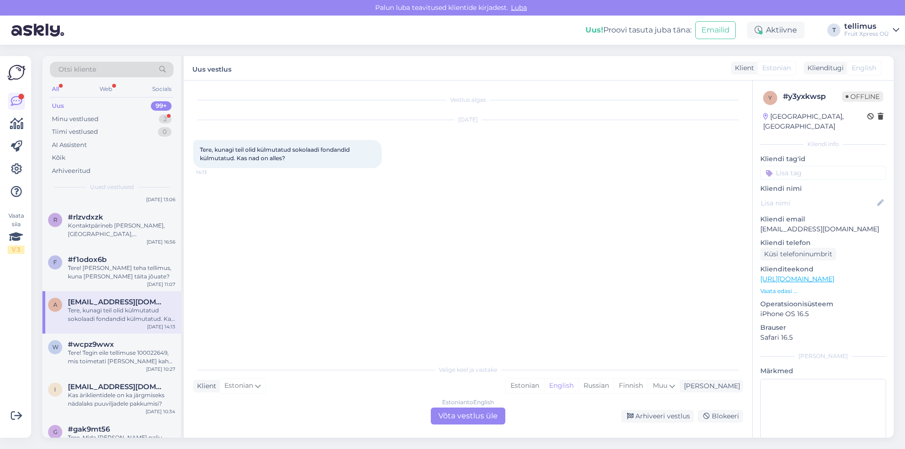
scroll to position [4668, 0]
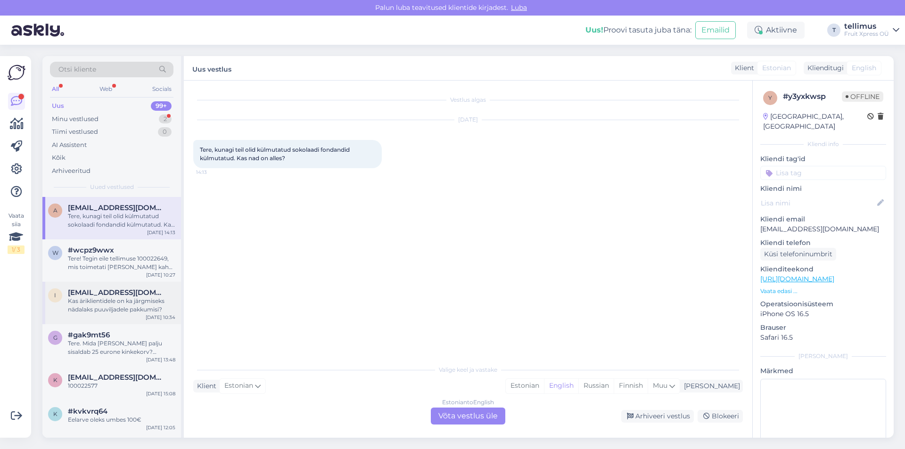
click at [117, 297] on div "Kas äriklientidele on ka järgmiseks nädalaks puuviljadele pakkumisi?" at bounding box center [121, 305] width 107 height 17
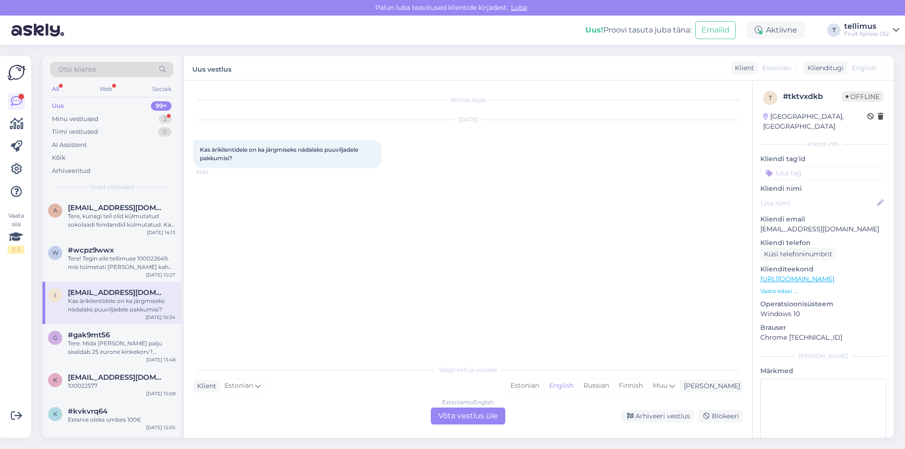
scroll to position [4762, 0]
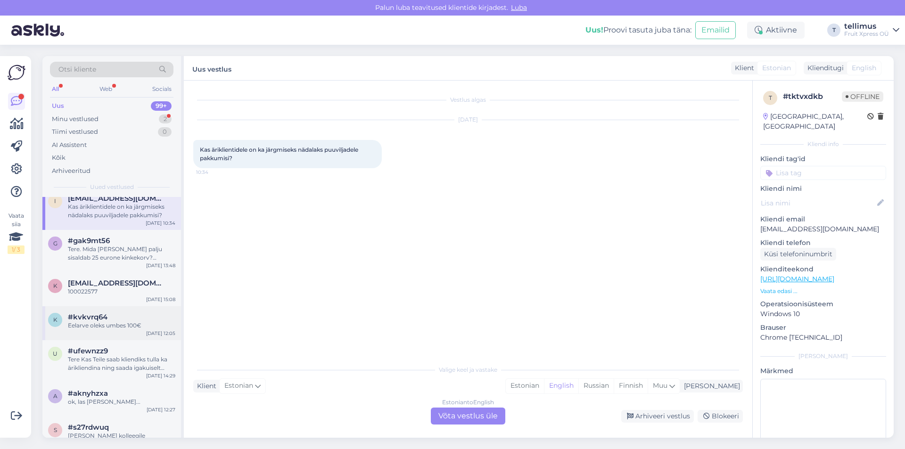
click at [115, 313] on div "#kvkvrq64" at bounding box center [121, 317] width 107 height 8
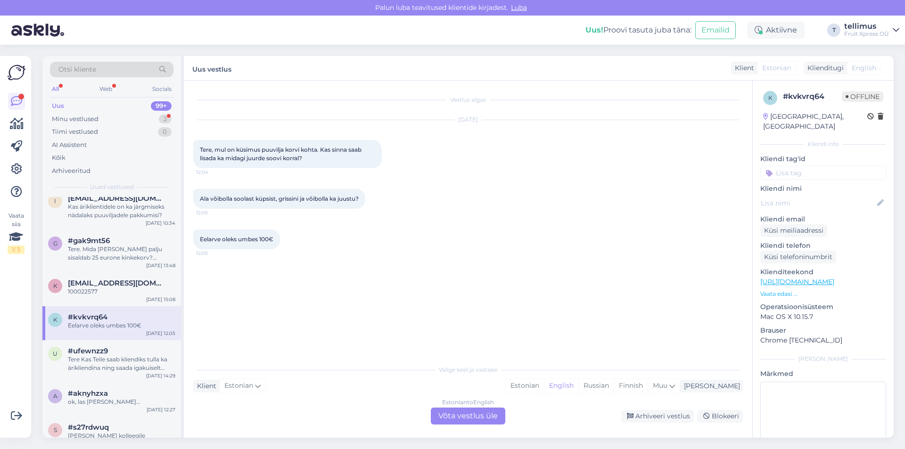
scroll to position [4856, 0]
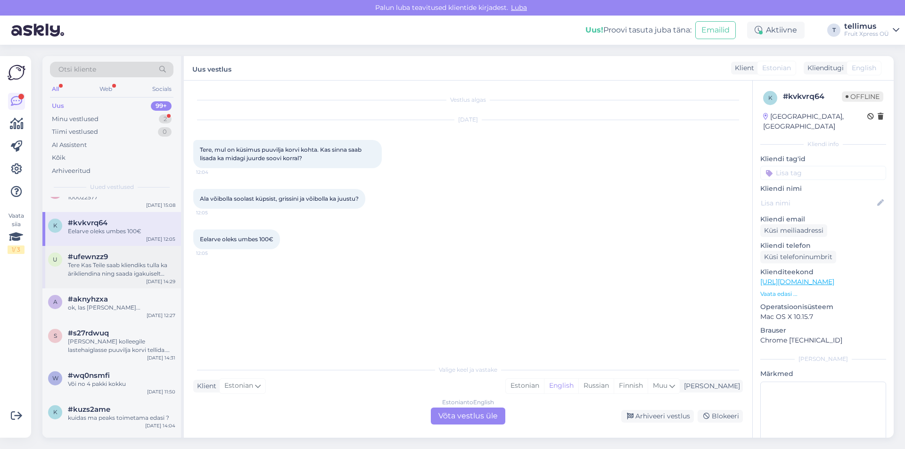
click at [113, 246] on div "u #ufewnzz9 Tere Kas Teile saab kliendiks tulla ka ärikliendina ning saada igak…" at bounding box center [111, 267] width 139 height 42
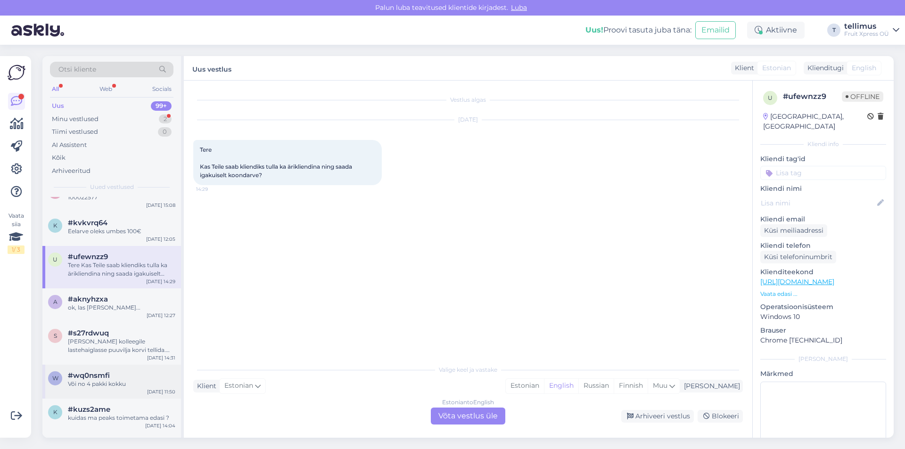
click at [113, 372] on div "#wq0nsmfi" at bounding box center [121, 376] width 107 height 8
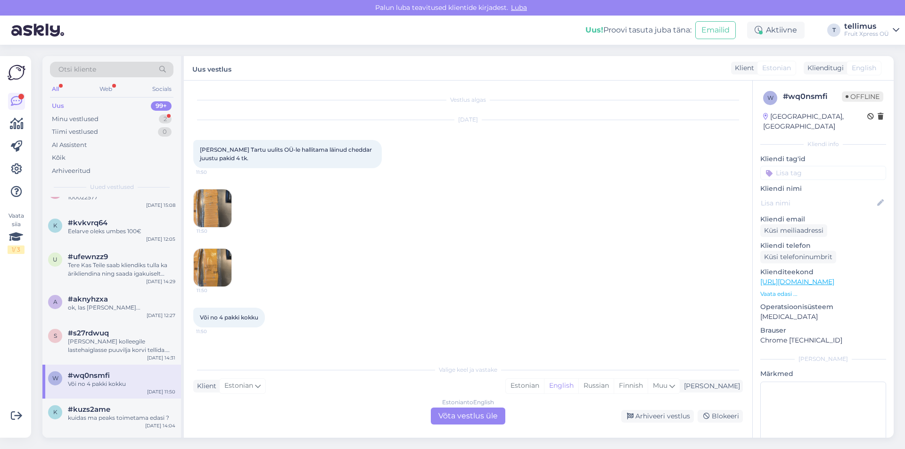
click at [219, 223] on img at bounding box center [213, 209] width 38 height 38
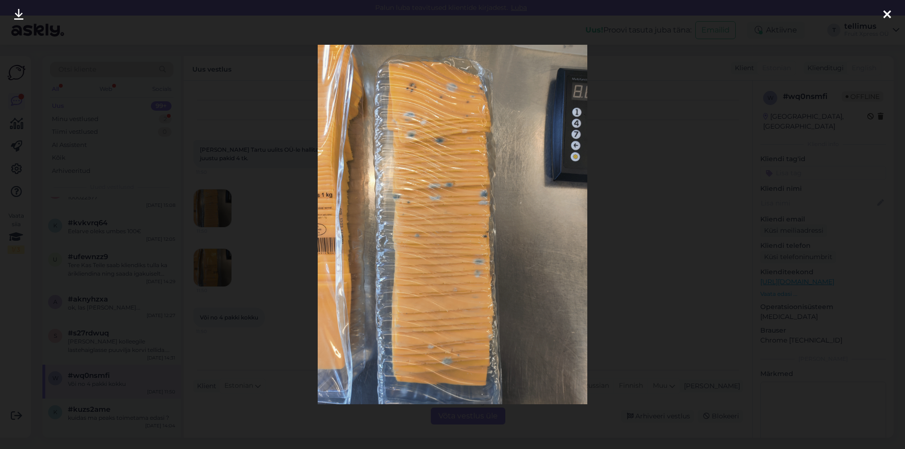
click at [893, 15] on div at bounding box center [887, 15] width 19 height 30
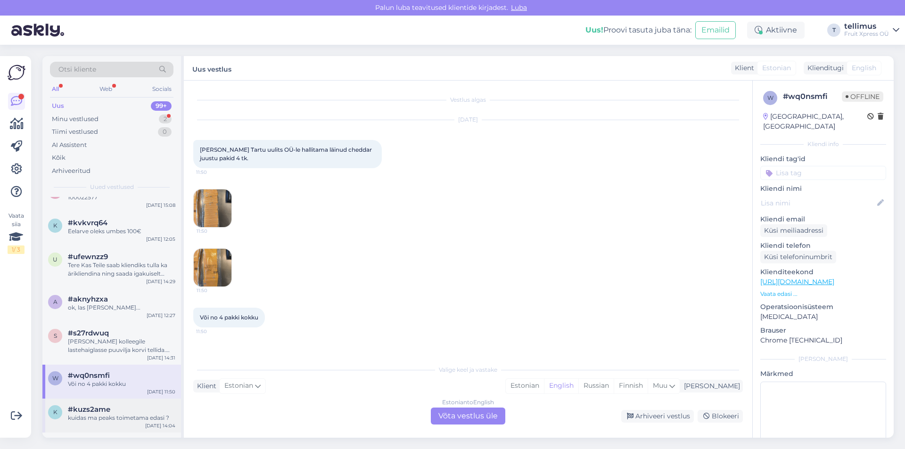
click at [120, 414] on div "kuidas ma peaks toimetama edasi ?" at bounding box center [121, 418] width 107 height 8
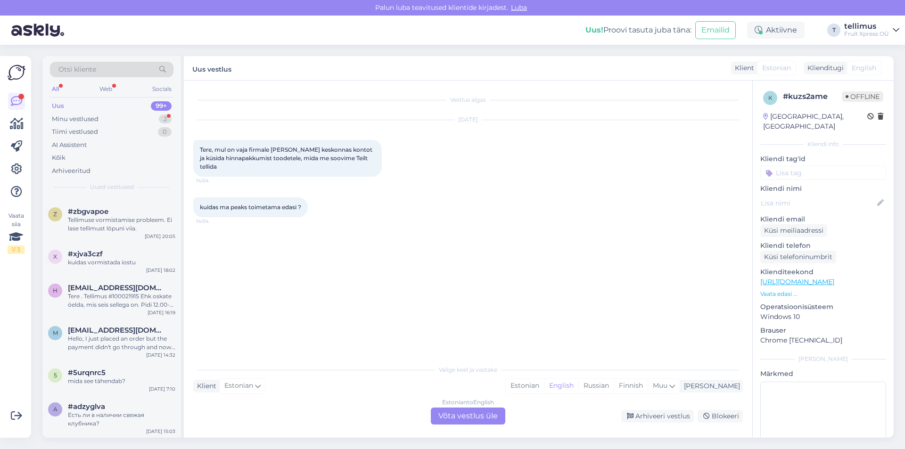
scroll to position [5799, 0]
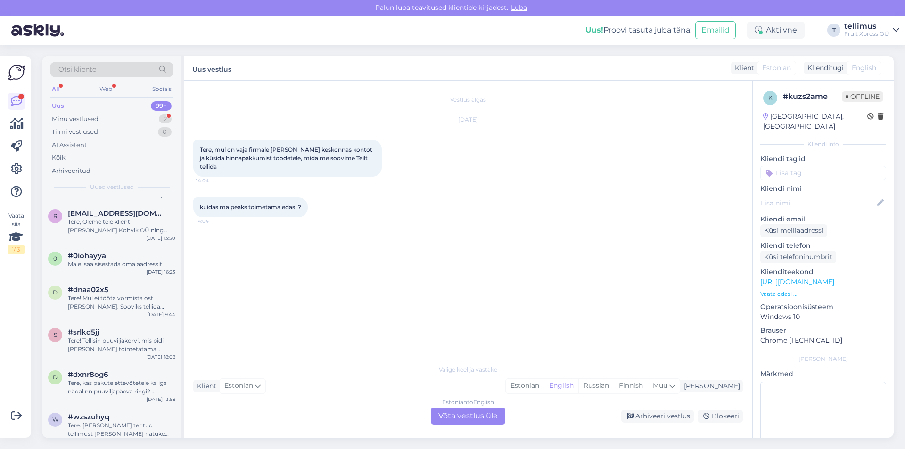
click at [122, 413] on div "#wzszuhyq" at bounding box center [121, 417] width 107 height 8
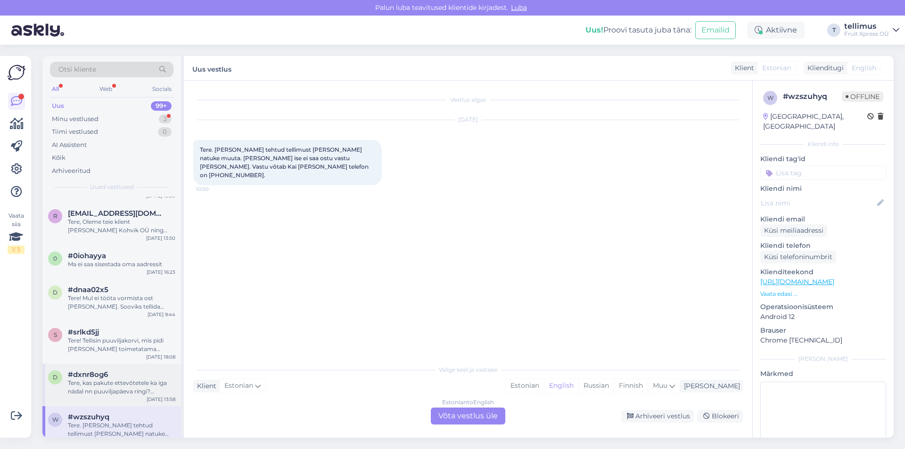
scroll to position [5988, 0]
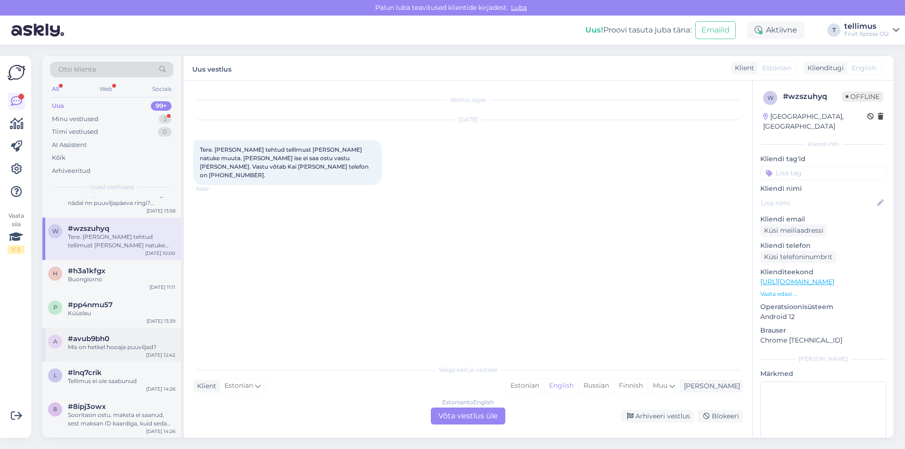
click at [150, 352] on div "Aug 26 12:42" at bounding box center [160, 355] width 29 height 7
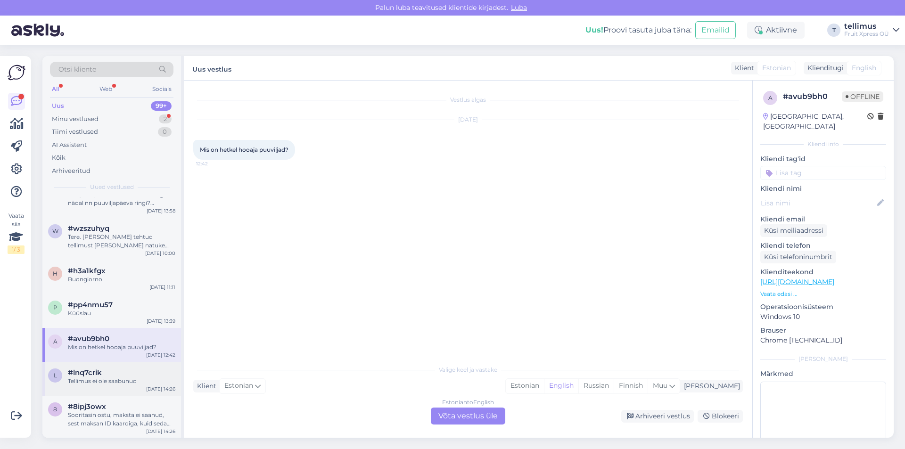
click at [149, 369] on div "#lnq7crik" at bounding box center [121, 373] width 107 height 8
click at [141, 411] on div "Sooritasin ostu, maksta ei saanud, sest maksan ID kaardiga, kuid seda võimalust…" at bounding box center [121, 419] width 107 height 17
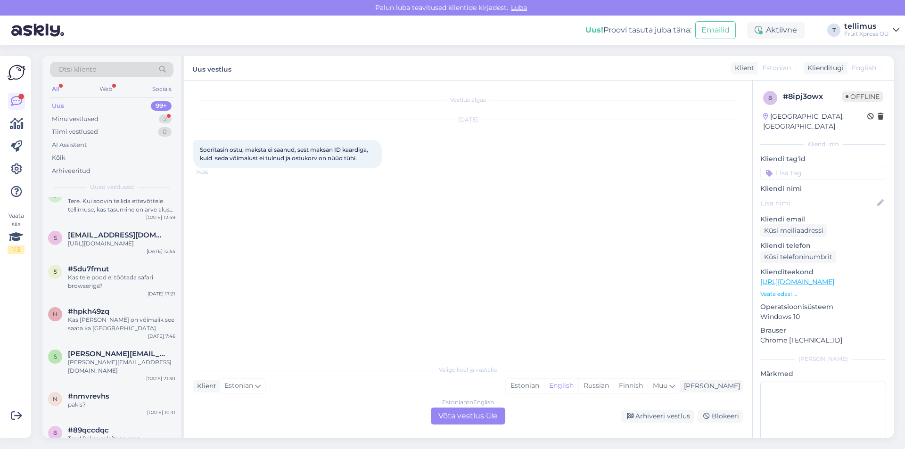
scroll to position [6884, 0]
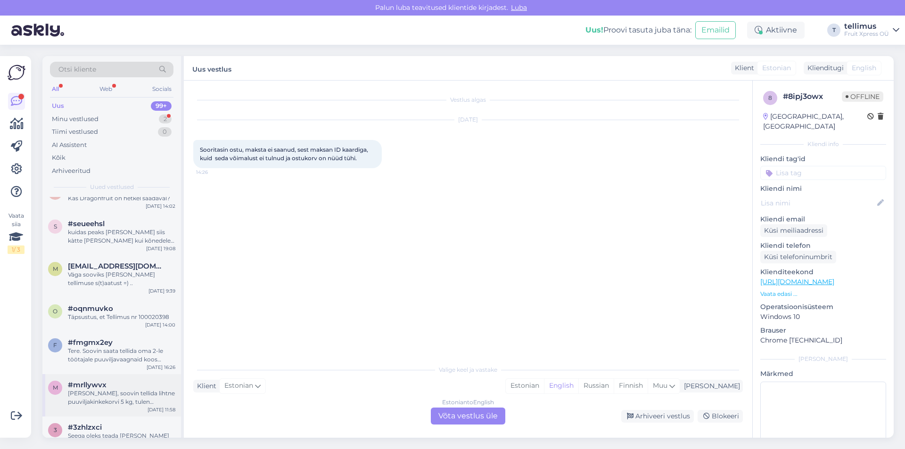
click at [114, 389] on div "Tere, soovin tellida lihtne puuviljakinkekorvi 5 kg, tulen laupäeval järgi" at bounding box center [121, 397] width 107 height 17
drag, startPoint x: 275, startPoint y: 148, endPoint x: 297, endPoint y: 148, distance: 21.7
click at [294, 148] on span "Tere, soovin tellida lihtne puuviljakinkekorvi 5 kg, tulen laupäeval järgi" at bounding box center [288, 154] width 176 height 16
drag, startPoint x: 301, startPoint y: 147, endPoint x: 328, endPoint y: 146, distance: 27.4
click at [325, 146] on div "Tere, soovin tellida lihtne puuviljakinkekorvi 5 kg, tulen laupäeval järgi 11:58" at bounding box center [287, 154] width 189 height 28
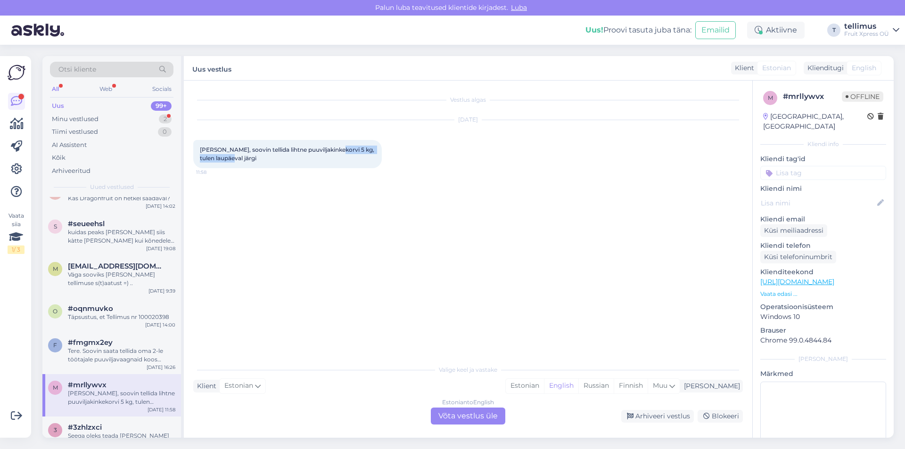
drag, startPoint x: 334, startPoint y: 146, endPoint x: 356, endPoint y: 159, distance: 26.0
click at [356, 159] on div "Tere, soovin tellida lihtne puuviljakinkekorvi 5 kg, tulen laupäeval järgi 11:58" at bounding box center [287, 154] width 189 height 28
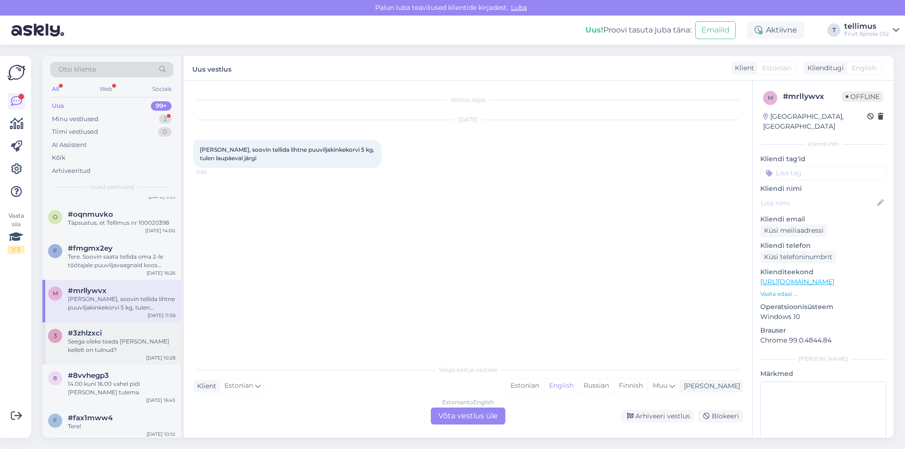
click at [59, 329] on div "3" at bounding box center [55, 336] width 14 height 14
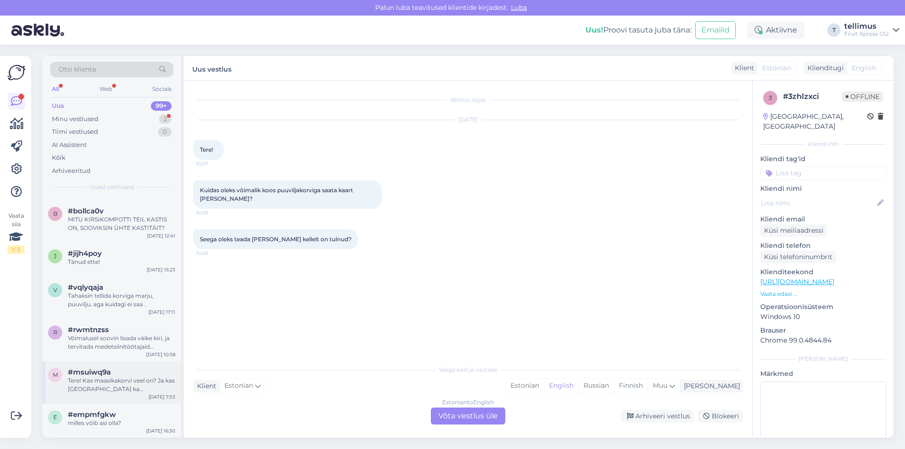
scroll to position [7125, 0]
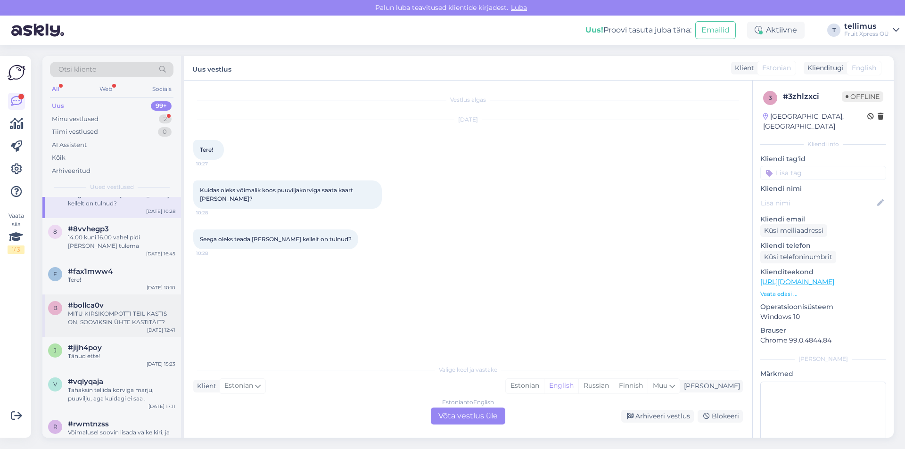
click at [119, 310] on div "MITU KIRSIKOMPOTTI TEIL KASTIS ON, SOOVIKSIN ÜHTE KASTITÄIT?" at bounding box center [121, 318] width 107 height 17
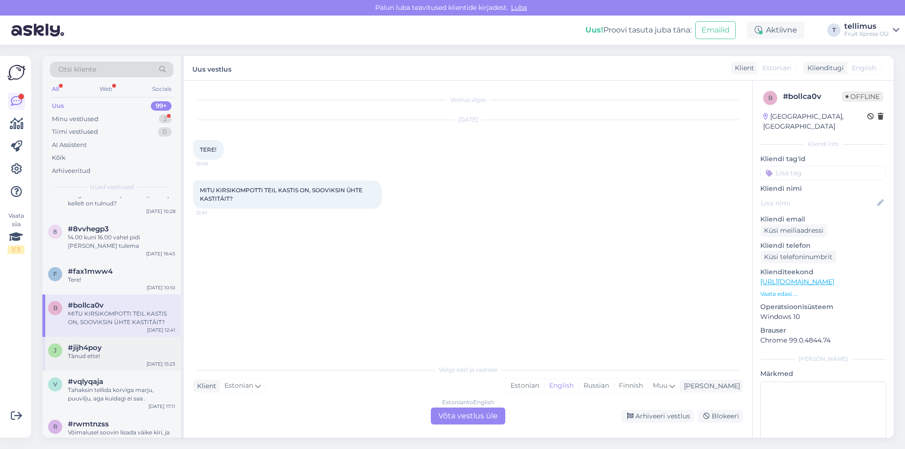
click at [147, 352] on div "Tänud ette!" at bounding box center [121, 356] width 107 height 8
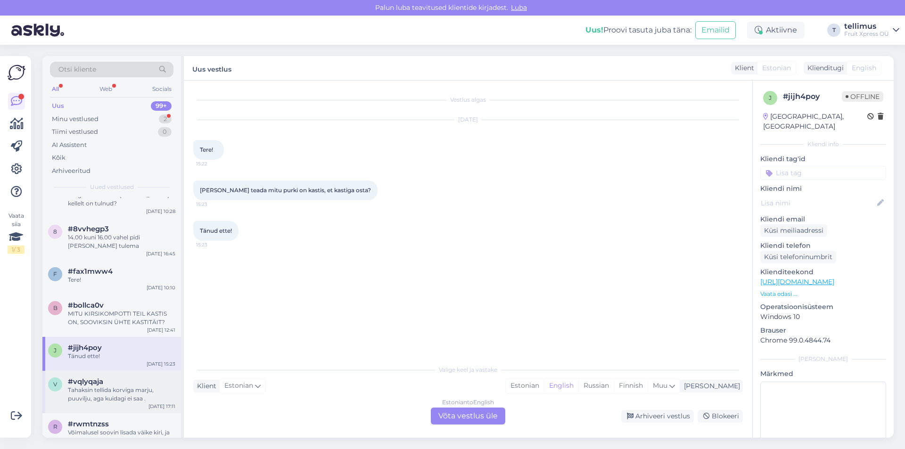
scroll to position [7219, 0]
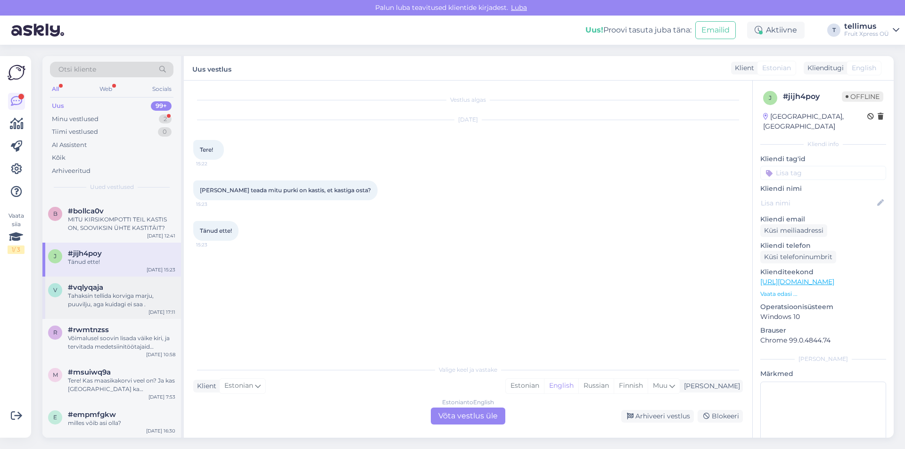
click at [138, 377] on div "Tere! Kas maasikakorvi veel on? Ja kas Pärnusse ka transpordite?" at bounding box center [121, 385] width 107 height 17
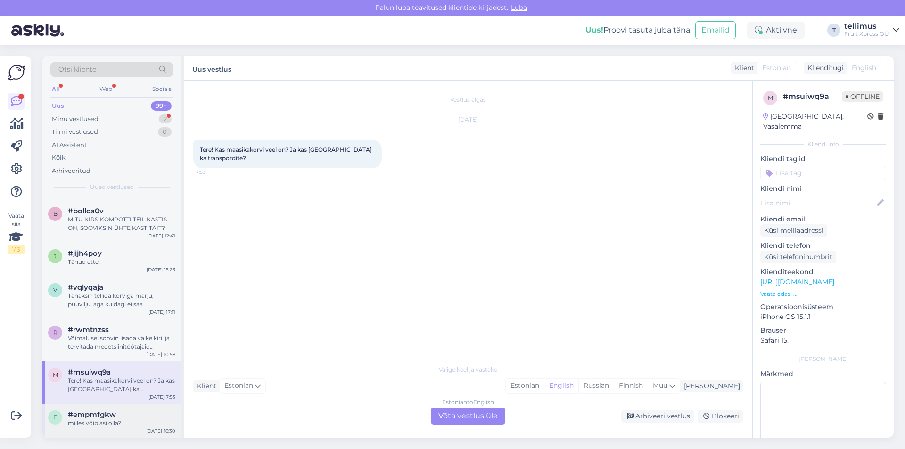
click at [124, 411] on div "#empmfgkw" at bounding box center [121, 415] width 107 height 8
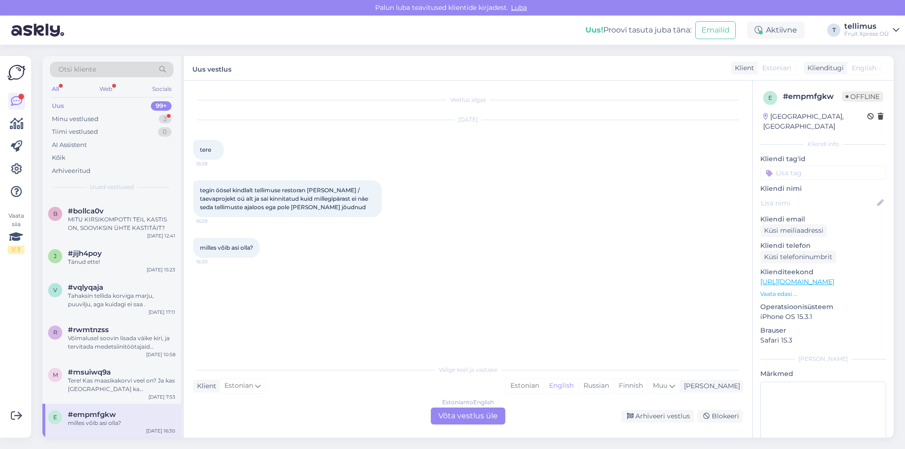
click at [108, 445] on span "#0c7lwlpm" at bounding box center [88, 449] width 41 height 8
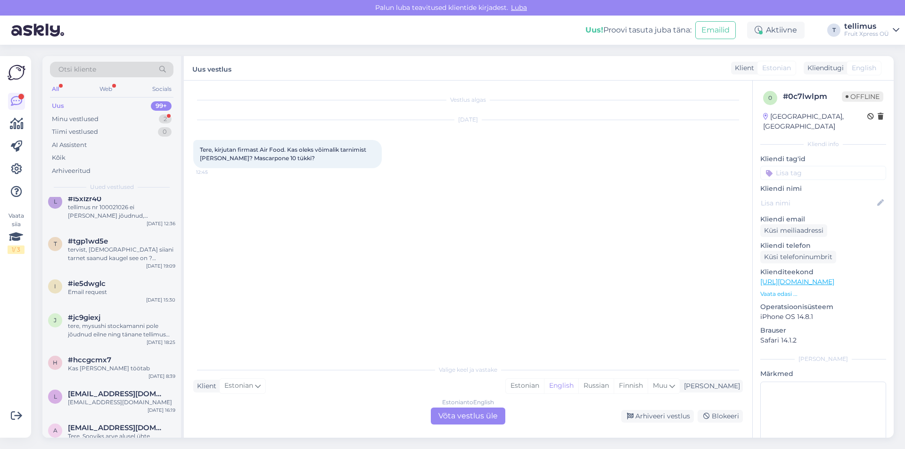
scroll to position [6040, 0]
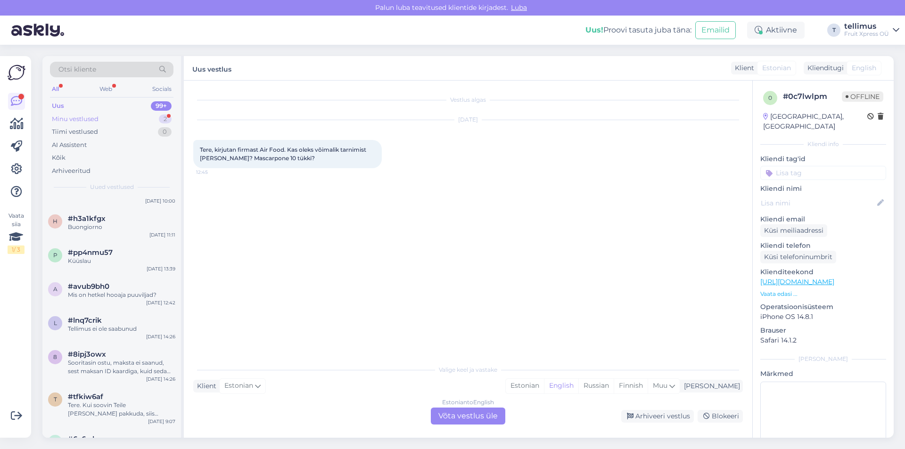
click at [74, 118] on div "Minu vestlused" at bounding box center [75, 119] width 47 height 9
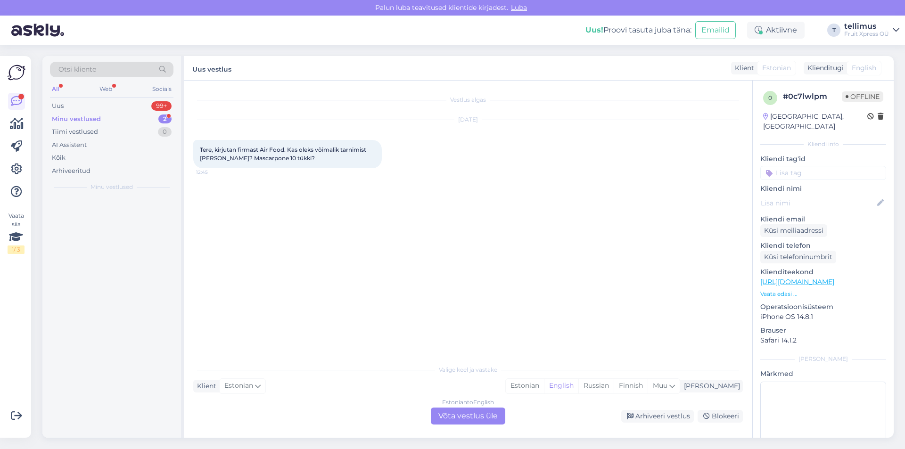
scroll to position [0, 0]
click at [84, 195] on div "Otsi kliente All Web Socials Uus 99+ Minu vestlused 2 Tiimi vestlused 0 AI Assi…" at bounding box center [111, 126] width 139 height 141
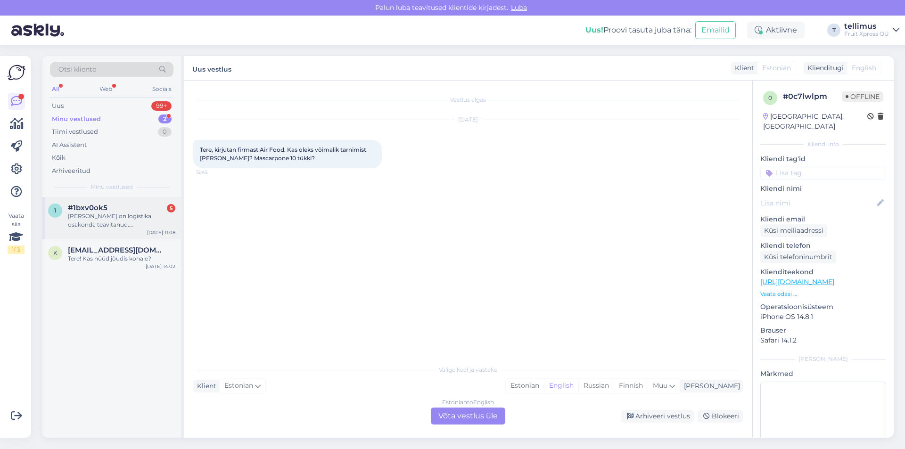
click at [90, 203] on div "1 #1bxv0ok5 5 Kuller on logistika osakonda teavitanud. Kaup tuuakse veidi hilje…" at bounding box center [111, 218] width 139 height 42
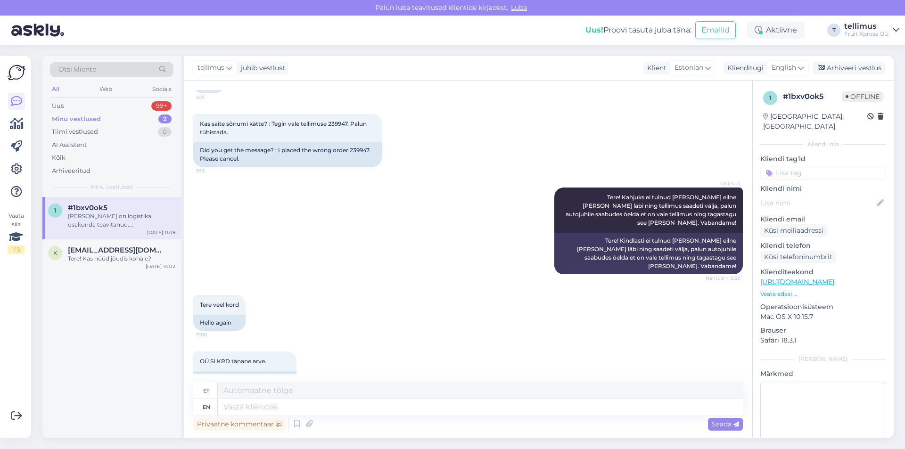
scroll to position [1028, 0]
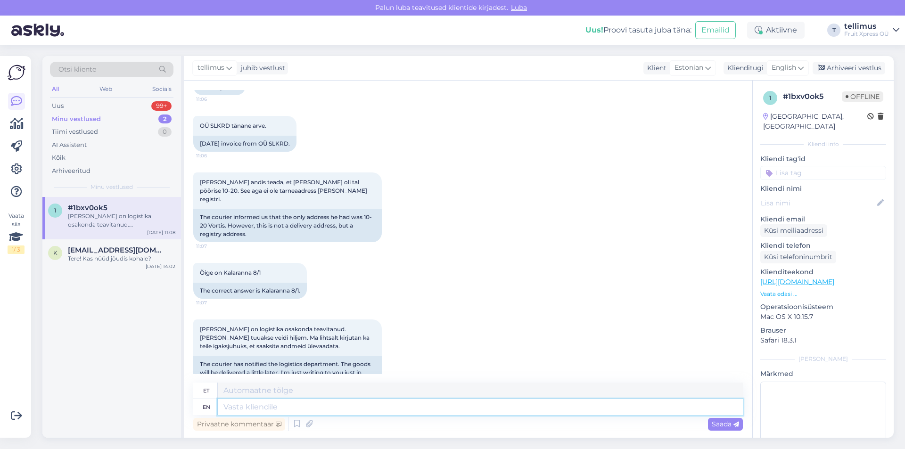
click at [297, 411] on textarea at bounding box center [480, 407] width 525 height 16
type textarea "Tere!"
type textarea "Tere! Tänan"
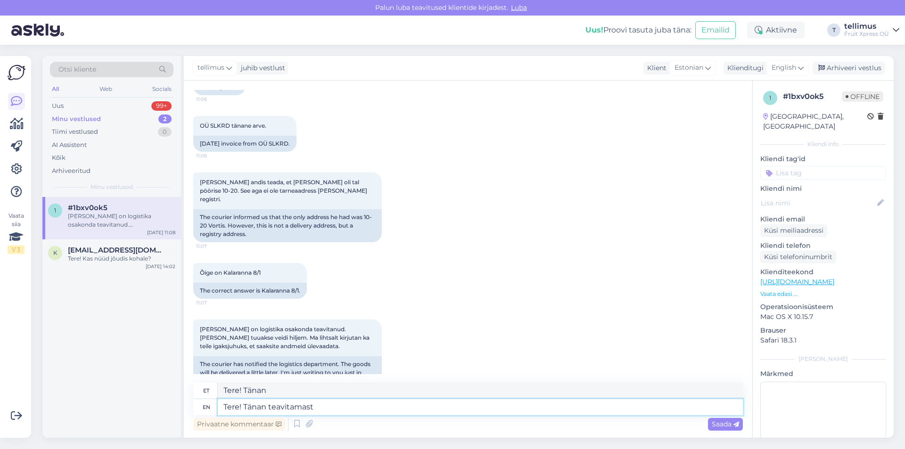
type textarea "Tere! Tänan teavitamast,"
type textarea "Tere! Täna teavitamast"
type textarea "Tere! Tänan teavitamast,"
type textarea "Tere! Tänan teavitamast, tegeleme p"
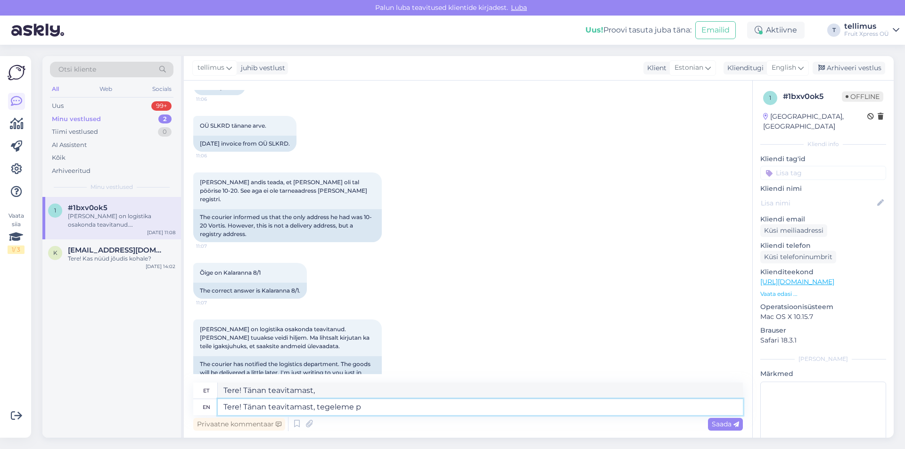
type textarea "Tere! Tänan teamast, tegeleme"
type textarea "Tere! Tänan teavitamast, tegeleme probleemiga."
type textarea "Tere! Tänan teamast, tegeleme probleemiga."
type textarea "Tere! Tänan teavitamast, tegeleme probleemiga."
click at [735, 425] on icon at bounding box center [737, 425] width 6 height 6
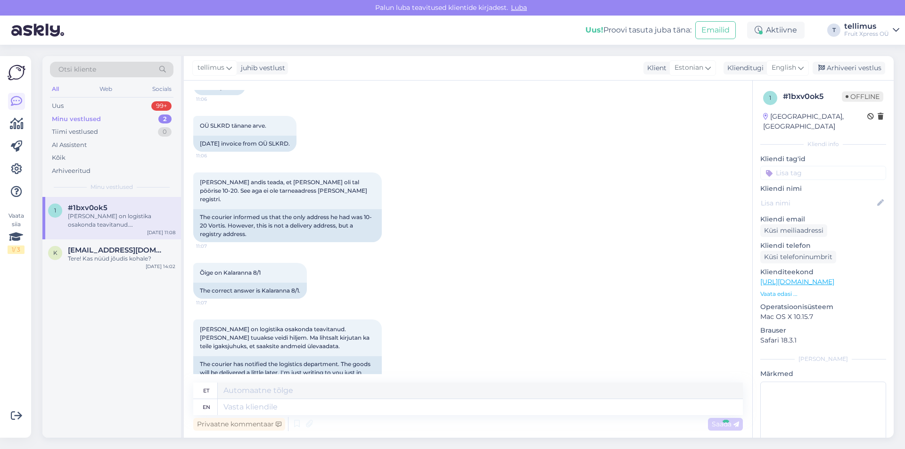
scroll to position [1085, 0]
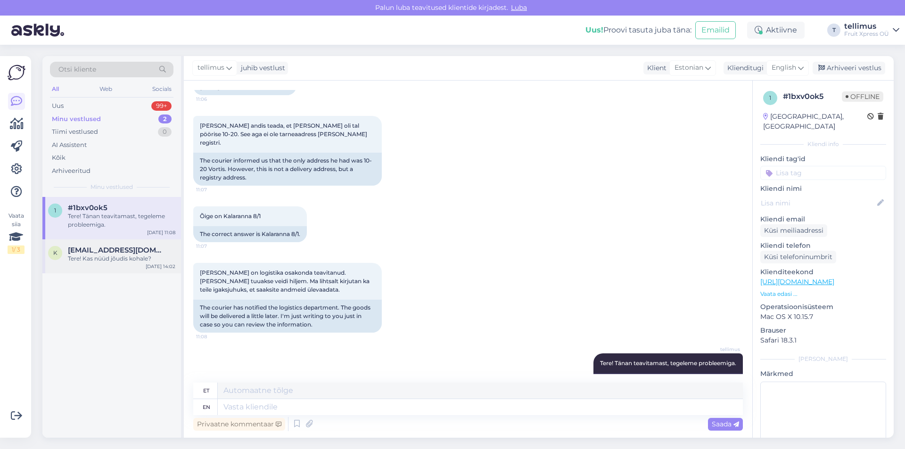
click at [123, 247] on span "kristiina@honeypower.eu" at bounding box center [117, 250] width 98 height 8
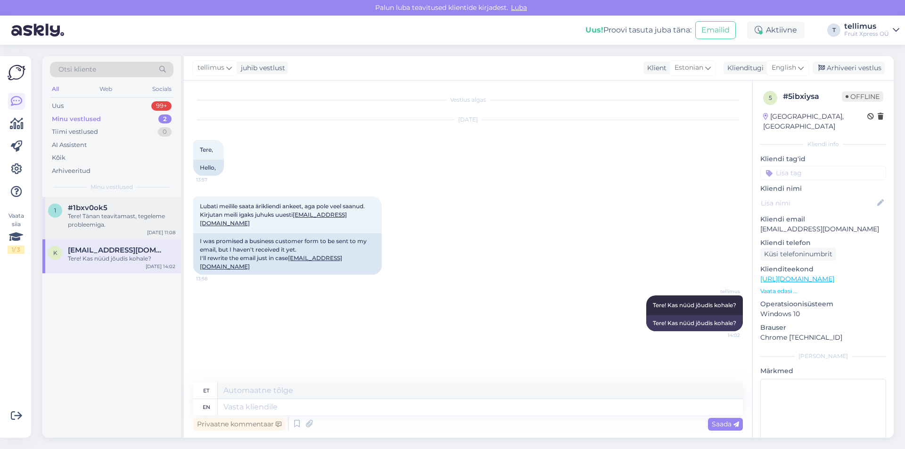
click at [93, 226] on div "Tere! Tänan teavitamast, tegeleme probleemiga." at bounding box center [121, 220] width 107 height 17
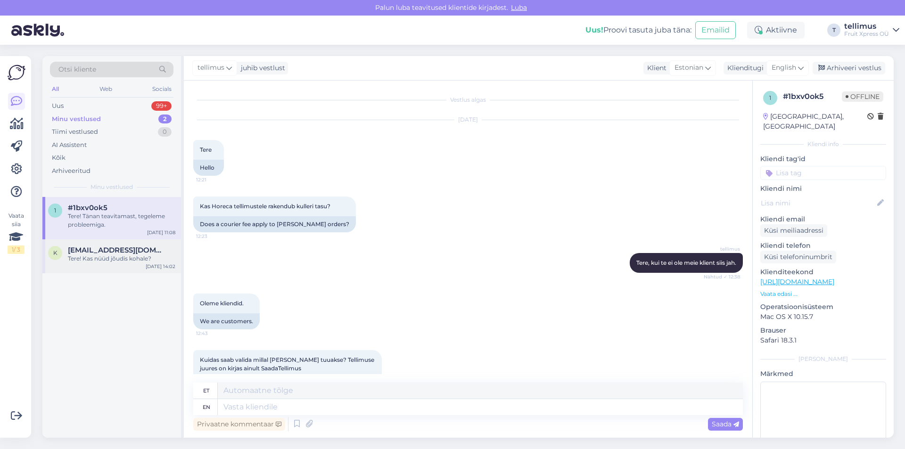
scroll to position [1085, 0]
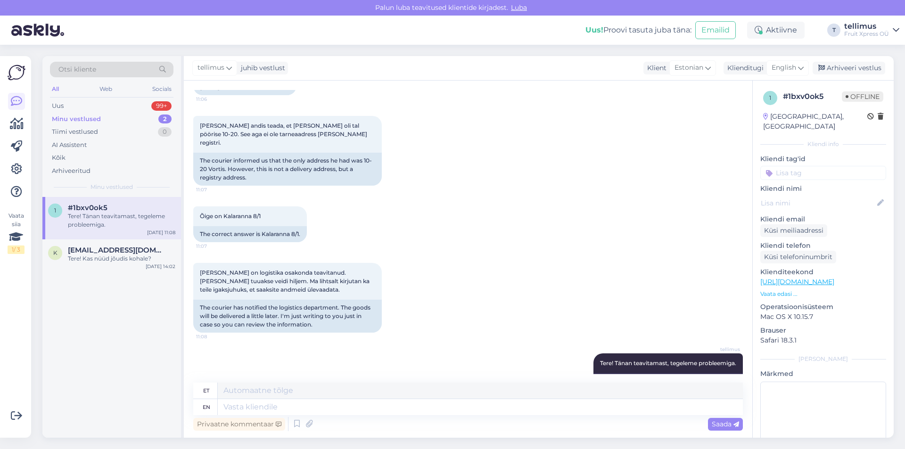
click at [112, 121] on div "Minu vestlused 2" at bounding box center [112, 119] width 124 height 13
click at [114, 132] on div "Tiimi vestlused 0" at bounding box center [112, 131] width 124 height 13
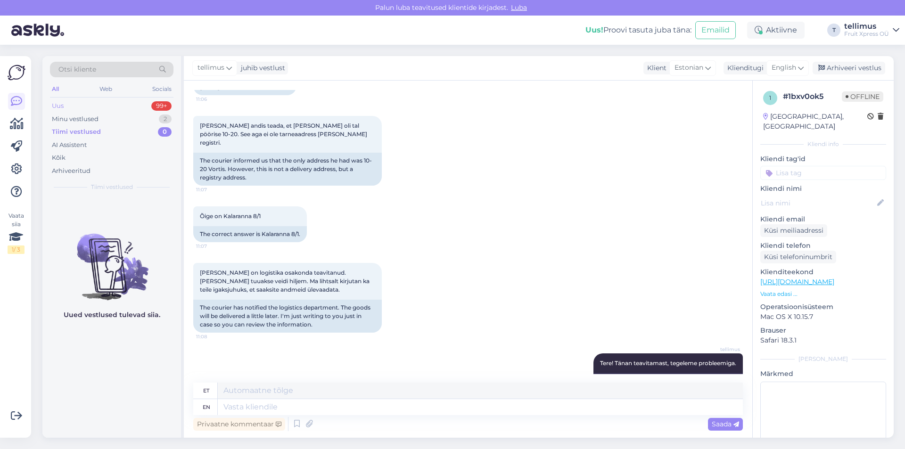
click at [107, 103] on div "Uus 99+" at bounding box center [112, 105] width 124 height 13
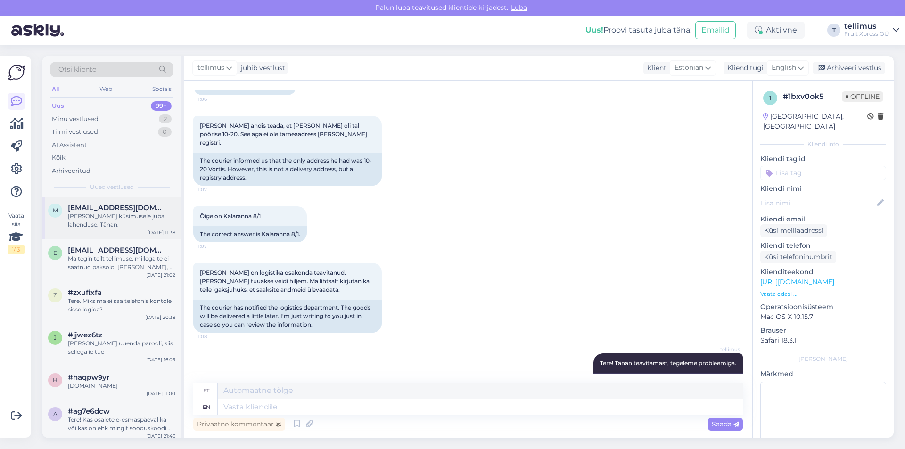
click at [131, 230] on div "m marju.piirsalu@tallinnlv.ee Sain oma küsimusele juba lahenduse. Tänan. Sep 19…" at bounding box center [111, 218] width 139 height 42
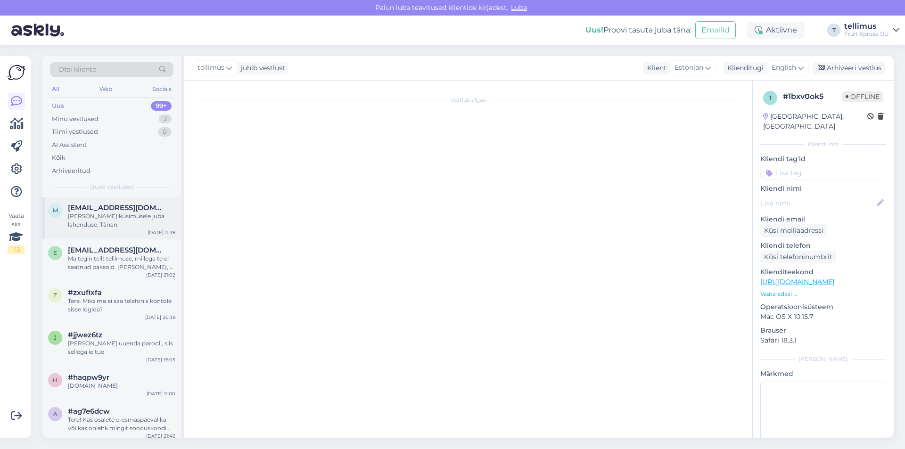
scroll to position [0, 0]
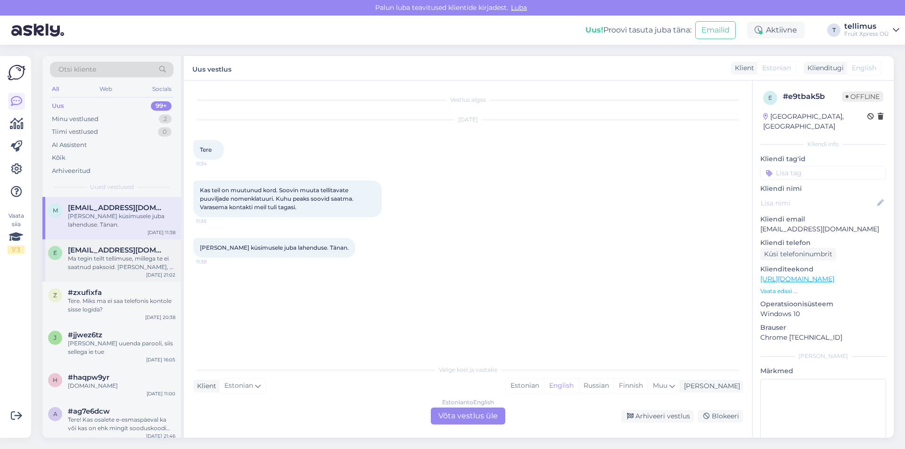
click at [162, 259] on div "Ma tegin teilt tellimuse, millega te ei saatnud paksoid. [PERSON_NAME], et te k…" at bounding box center [121, 263] width 107 height 17
